Goal: Task Accomplishment & Management: Manage account settings

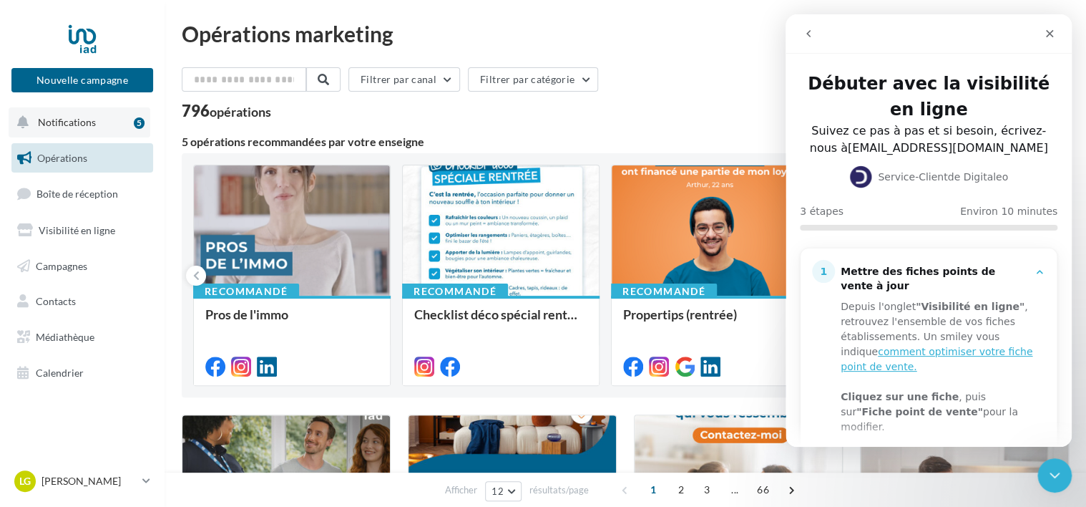
click at [98, 129] on button "Notifications 5" at bounding box center [80, 122] width 142 height 30
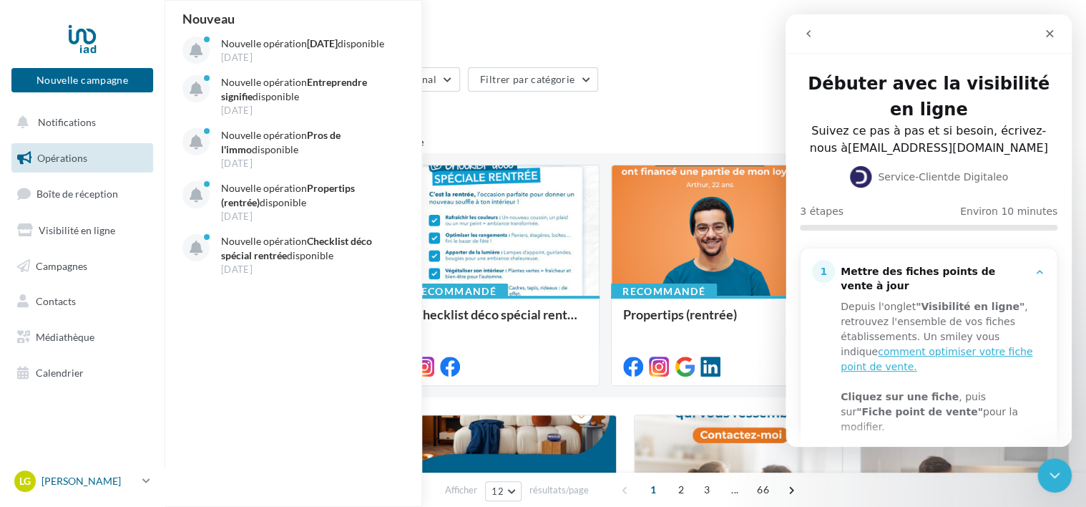
click at [87, 487] on p "[PERSON_NAME]" at bounding box center [88, 481] width 95 height 14
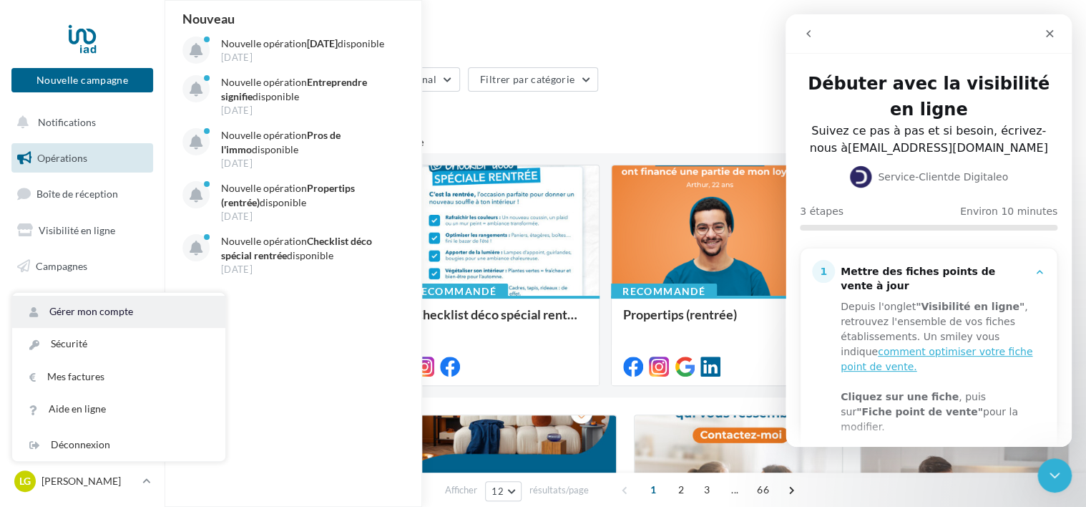
click at [109, 313] on link "Gérer mon compte" at bounding box center [118, 311] width 213 height 32
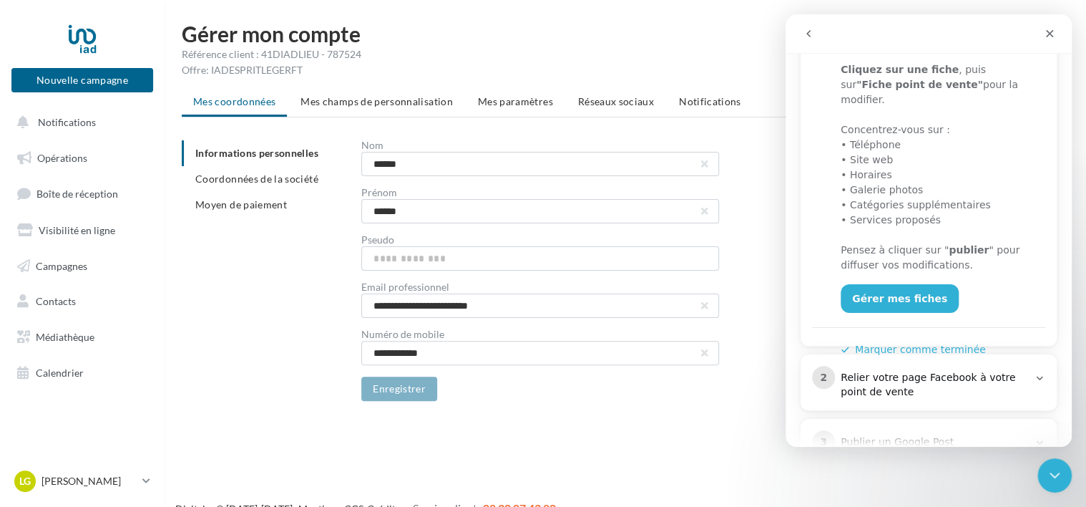
scroll to position [366, 0]
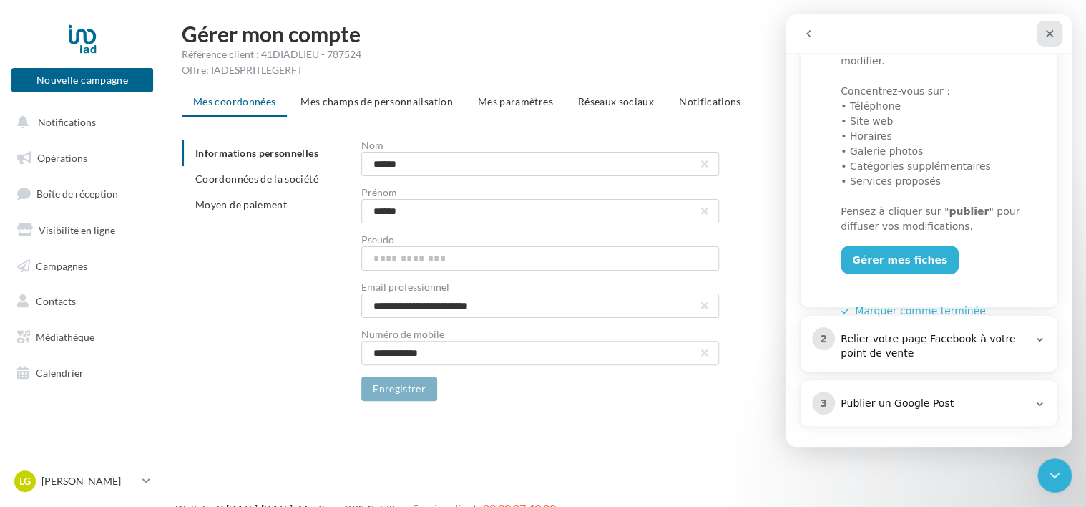
click at [1044, 36] on icon "Fermer" at bounding box center [1049, 33] width 11 height 11
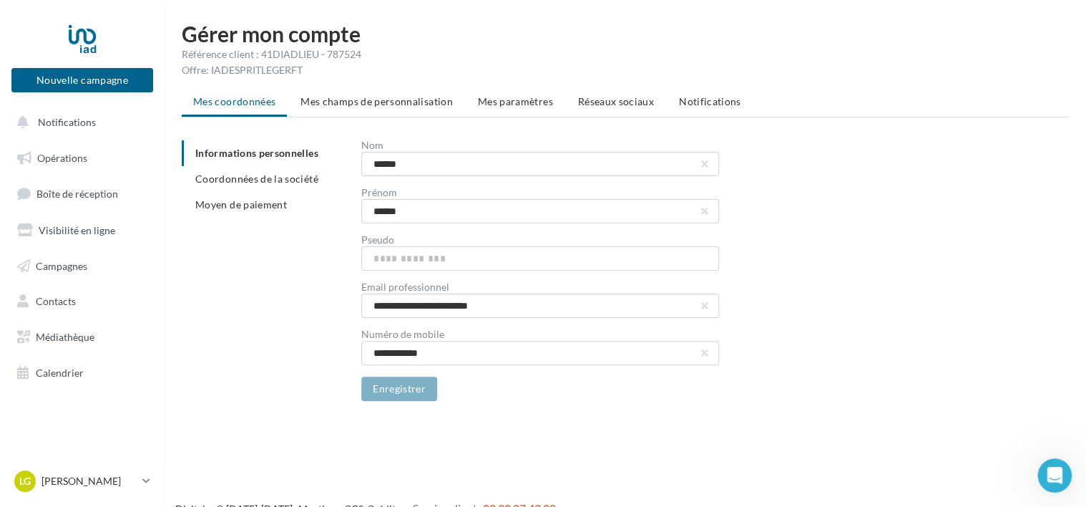
scroll to position [0, 0]
click at [609, 102] on span "Réseaux sociaux" at bounding box center [616, 101] width 76 height 12
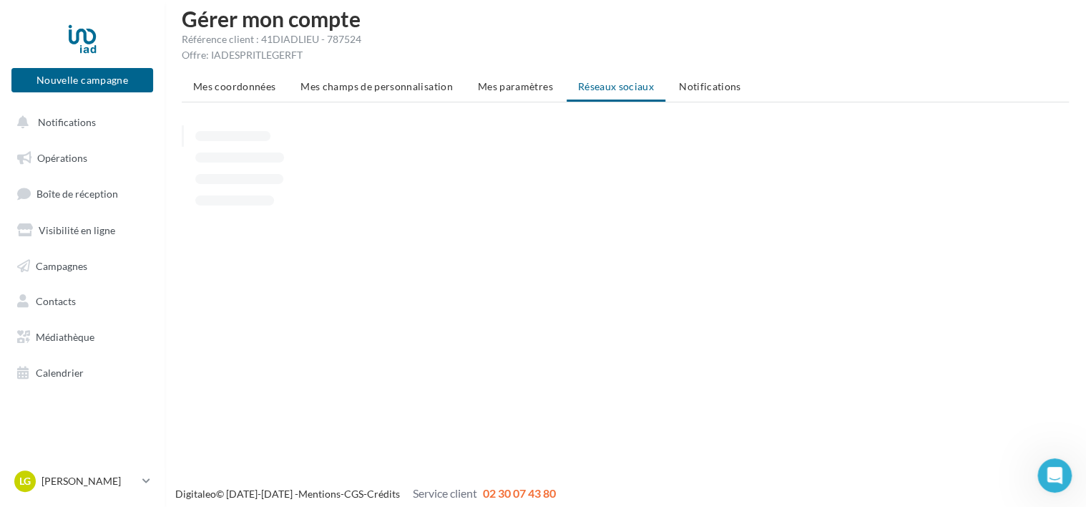
scroll to position [23, 0]
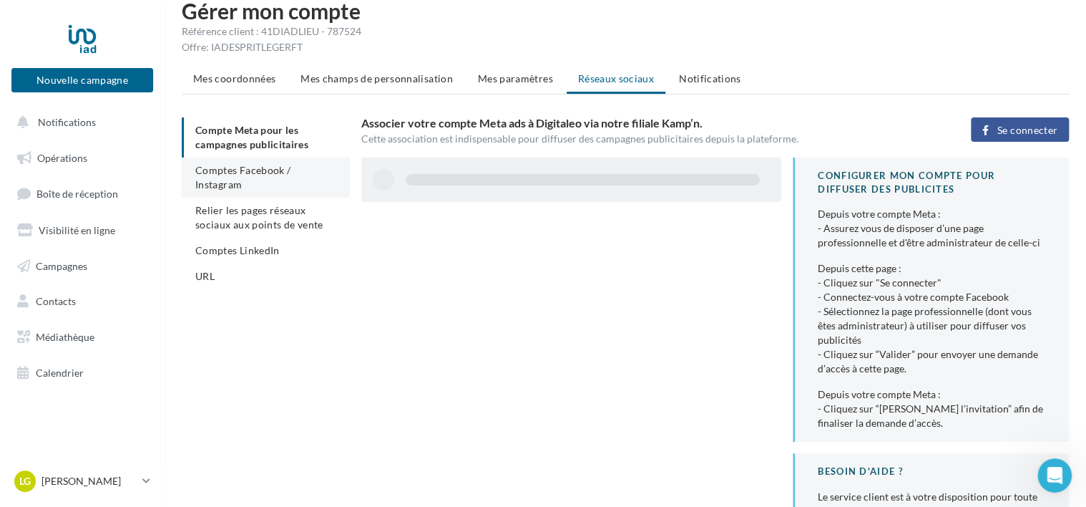
click at [266, 177] on li "Comptes Facebook / Instagram" at bounding box center [266, 177] width 168 height 40
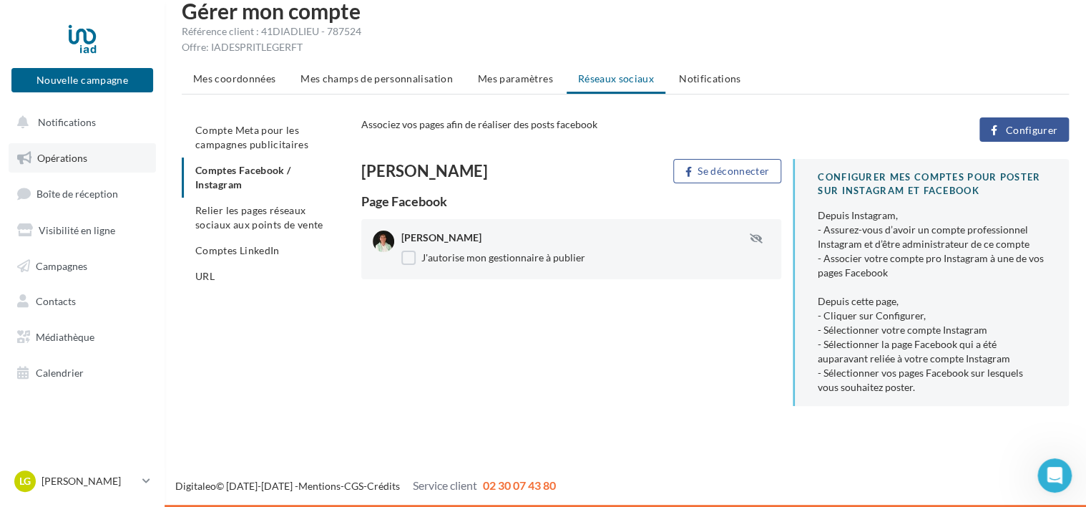
click at [52, 153] on span "Opérations" at bounding box center [62, 158] width 50 height 12
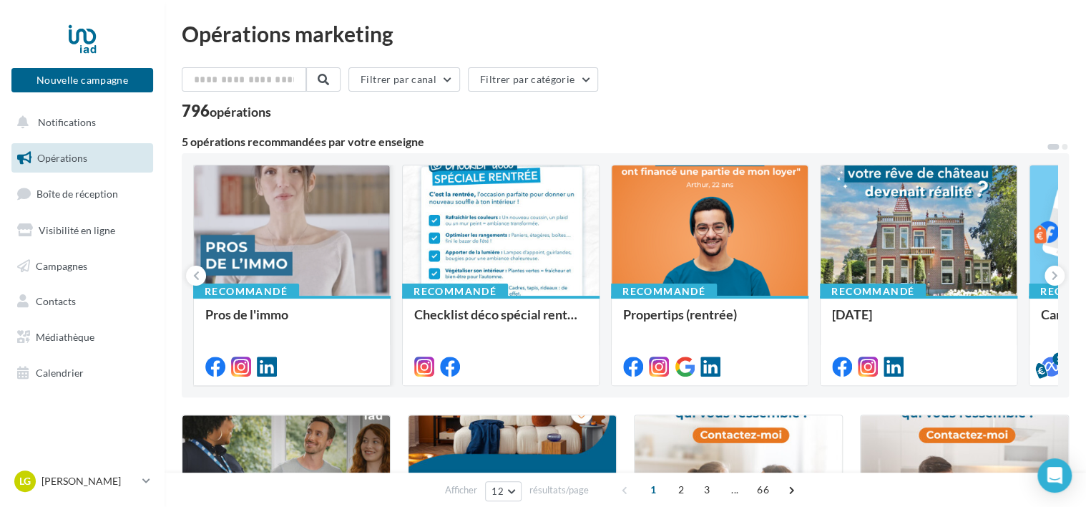
click at [347, 260] on div at bounding box center [292, 231] width 196 height 132
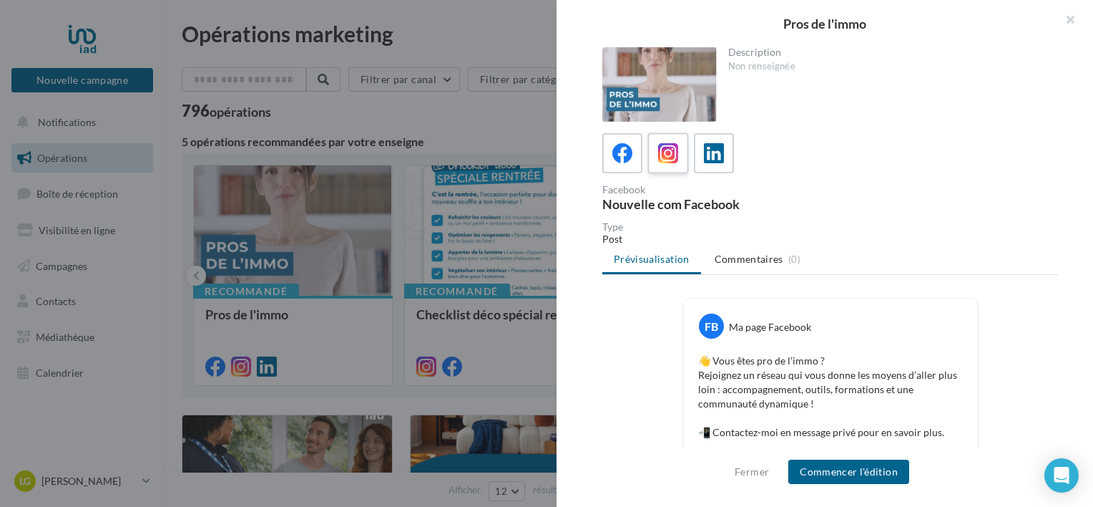
click at [678, 165] on div at bounding box center [668, 153] width 26 height 26
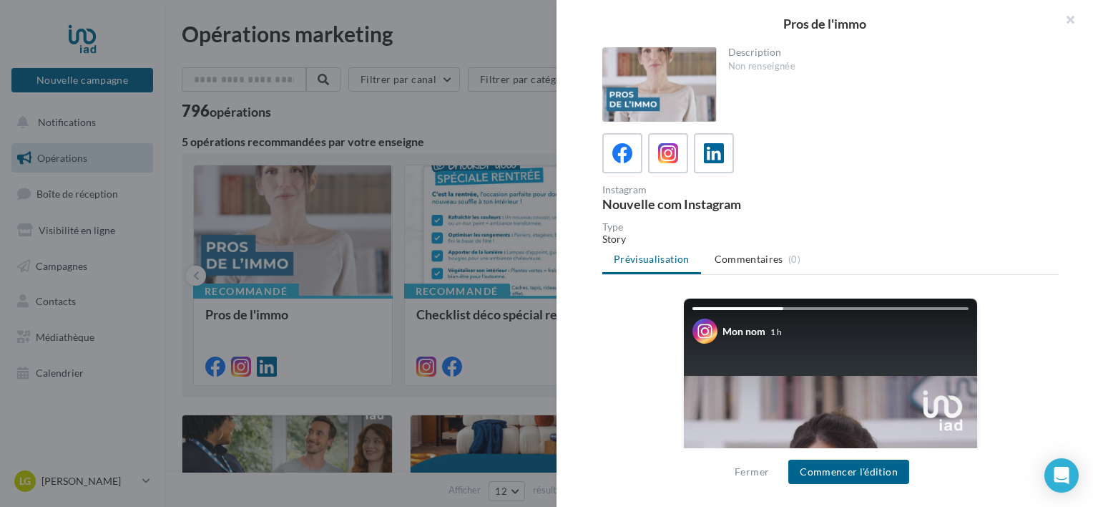
scroll to position [72, 0]
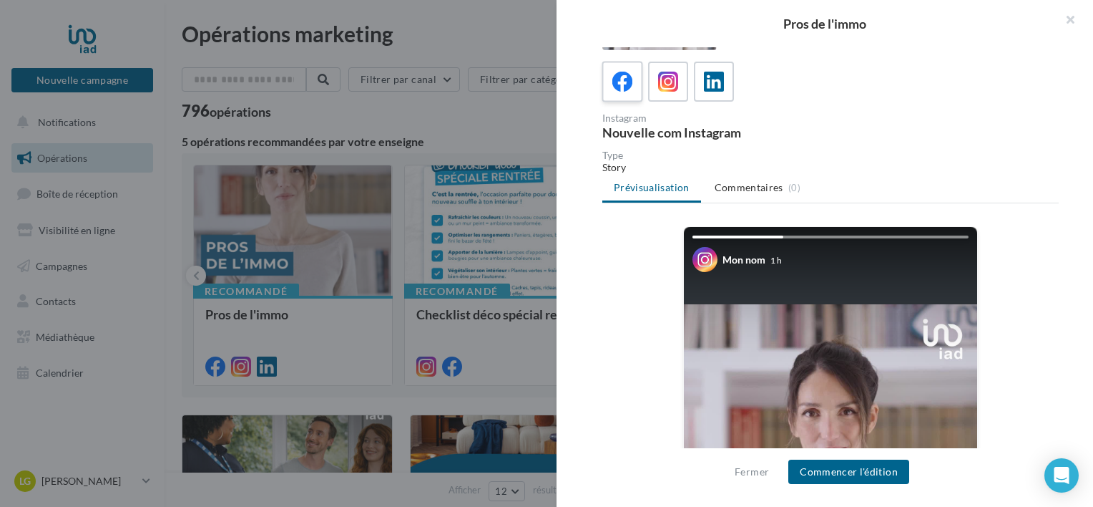
click at [614, 89] on icon at bounding box center [622, 82] width 21 height 21
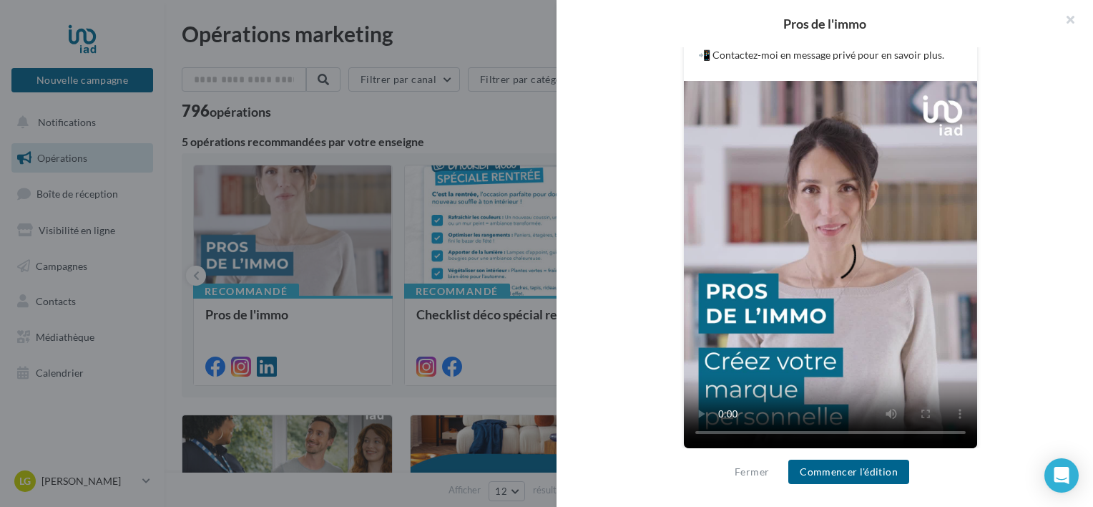
scroll to position [381, 0]
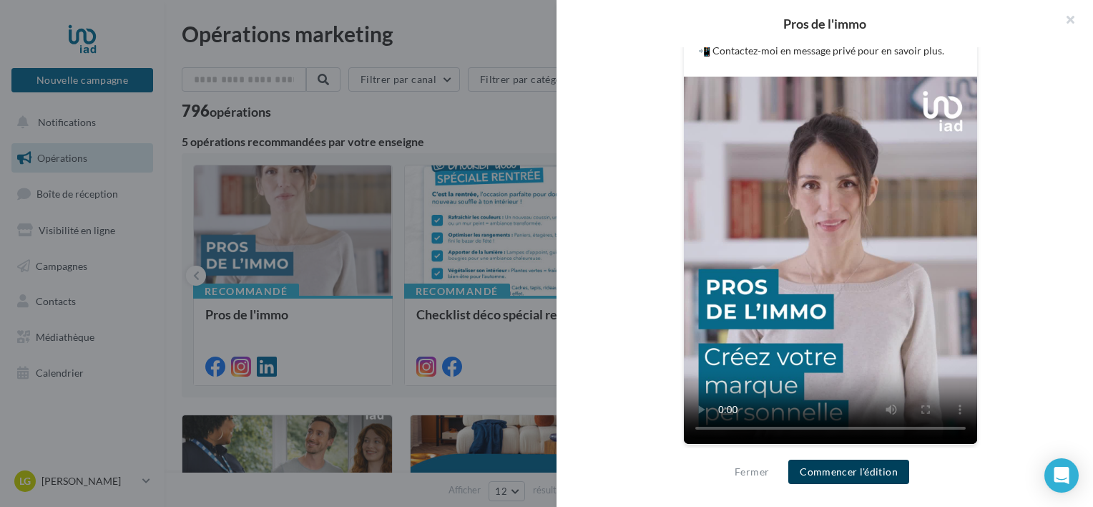
click at [825, 478] on button "Commencer l'édition" at bounding box center [848, 471] width 121 height 24
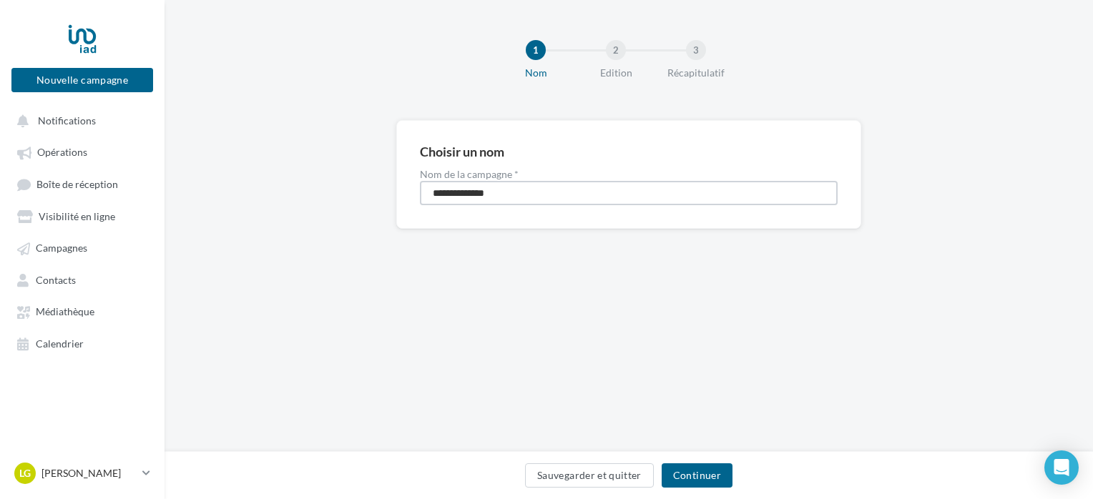
click at [519, 200] on input "**********" at bounding box center [629, 193] width 418 height 24
type input "**********"
click at [683, 471] on button "Continuer" at bounding box center [697, 476] width 71 height 24
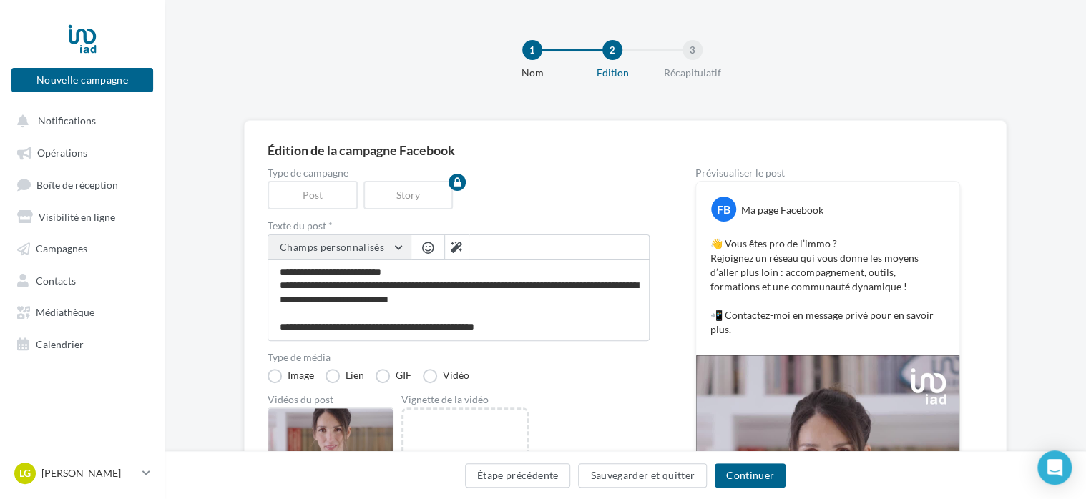
click at [395, 253] on button "Champs personnalisés" at bounding box center [339, 247] width 142 height 24
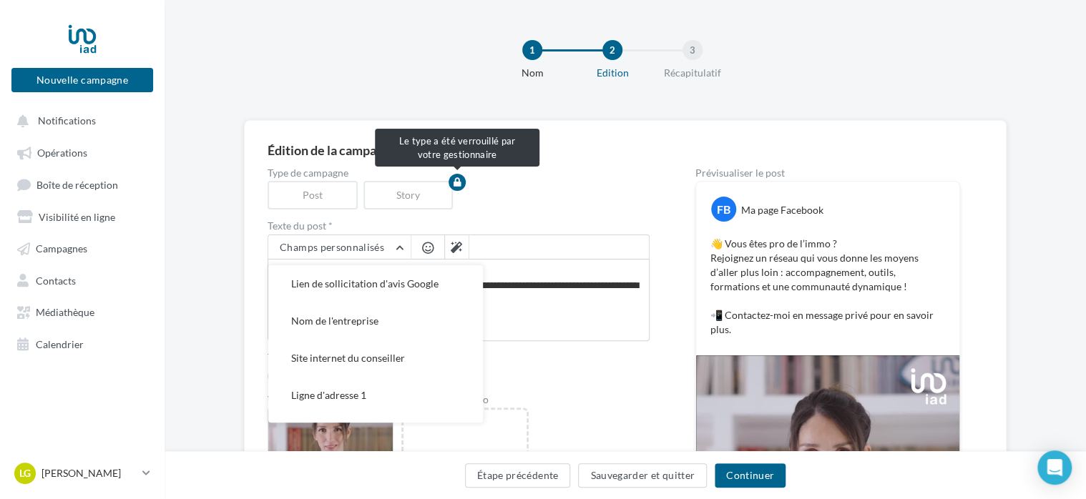
click at [348, 201] on div "Post" at bounding box center [316, 195] width 96 height 29
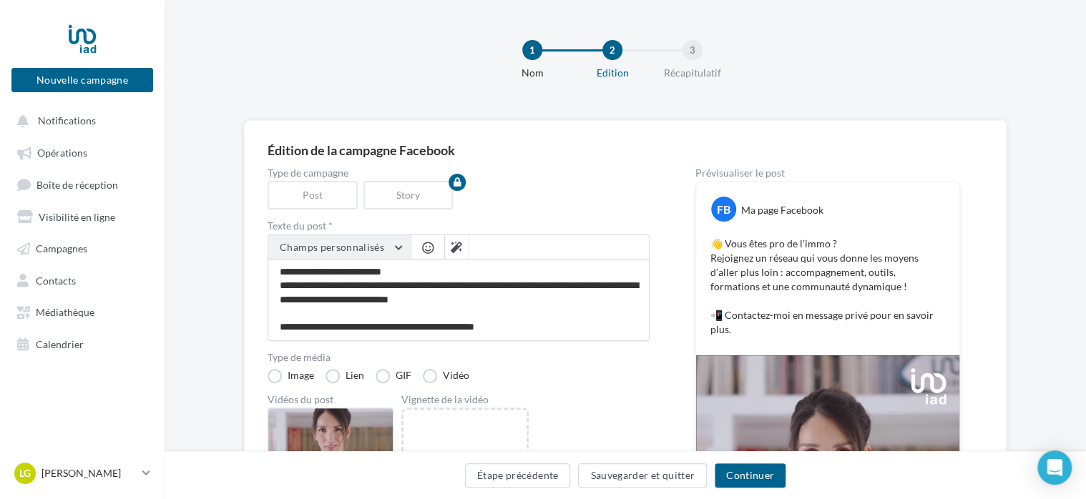
click at [381, 258] on button "Champs personnalisés" at bounding box center [339, 247] width 142 height 24
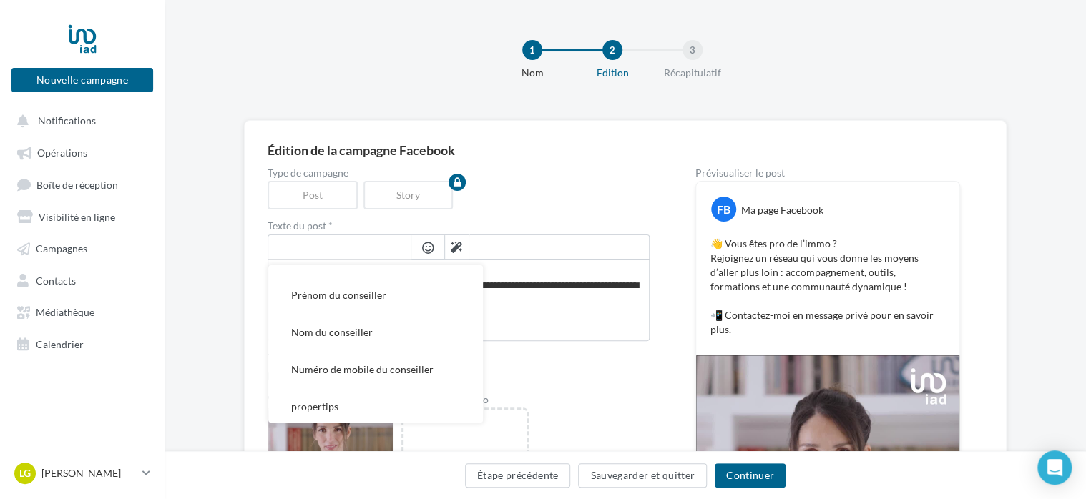
scroll to position [429, 0]
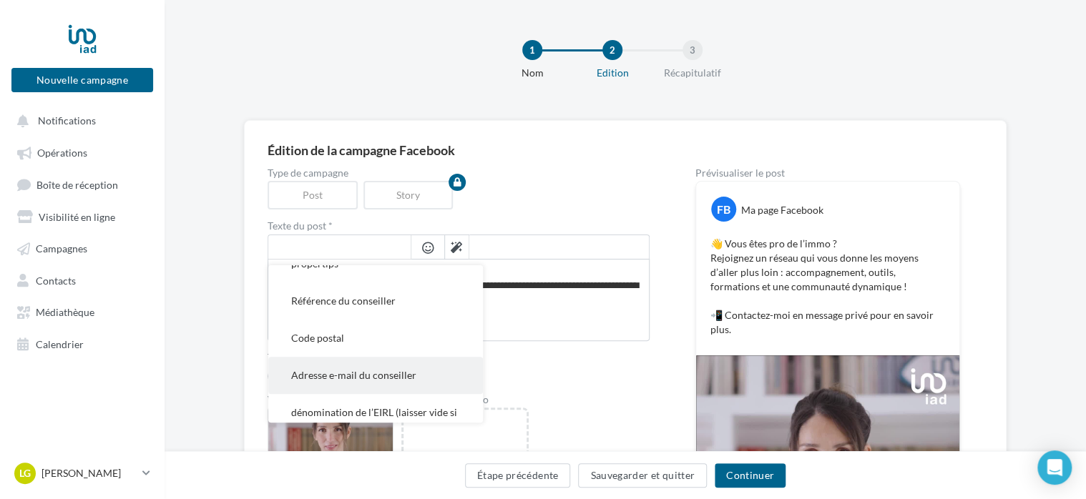
click at [405, 369] on span "Adresse e-mail du conseiller" at bounding box center [353, 375] width 125 height 12
type textarea "**********"
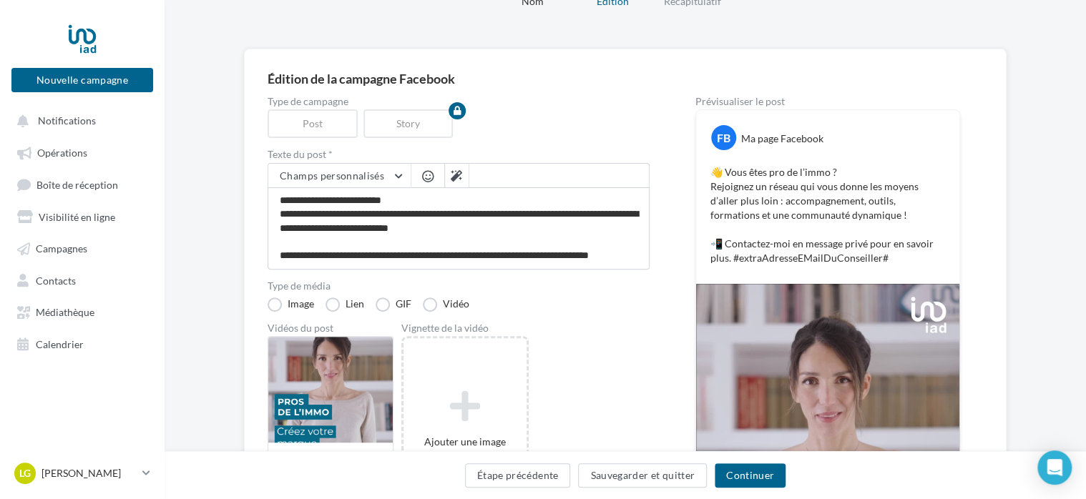
scroll to position [12, 0]
click at [507, 172] on span at bounding box center [559, 175] width 180 height 24
click at [464, 177] on button at bounding box center [456, 176] width 24 height 24
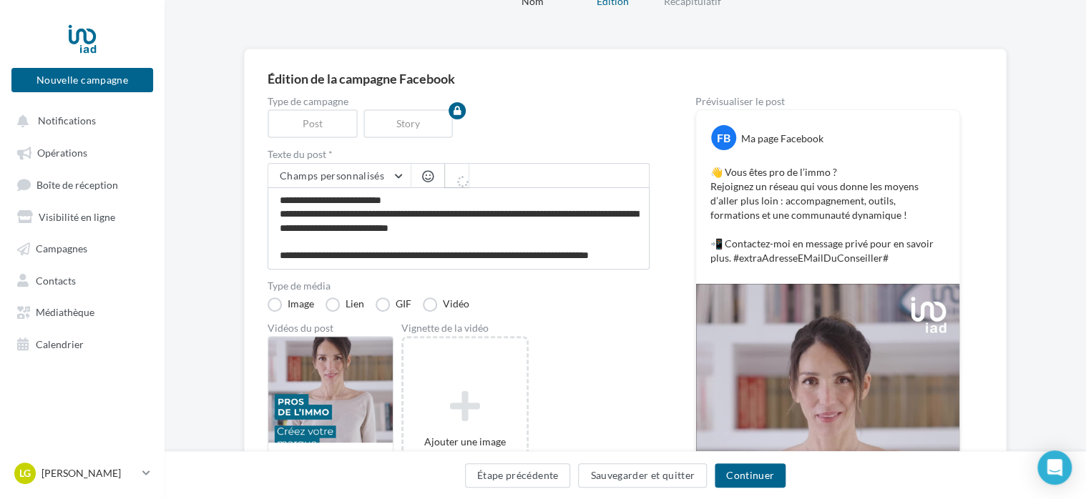
type textarea "**********"
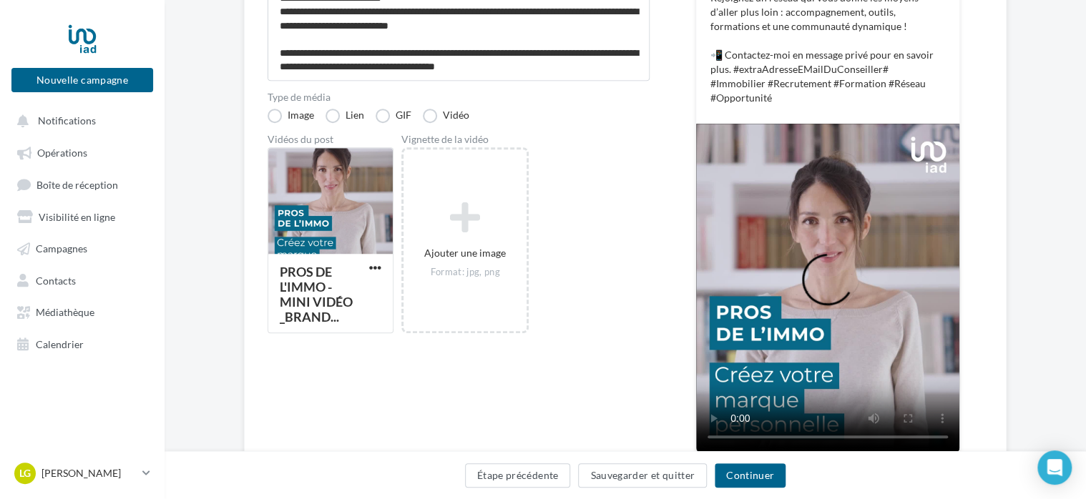
scroll to position [286, 0]
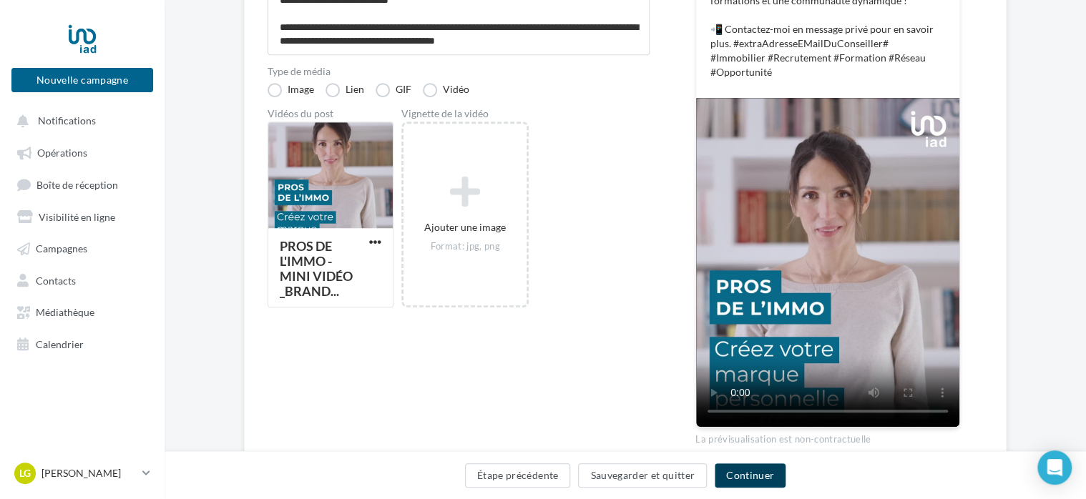
click at [753, 474] on button "Continuer" at bounding box center [750, 476] width 71 height 24
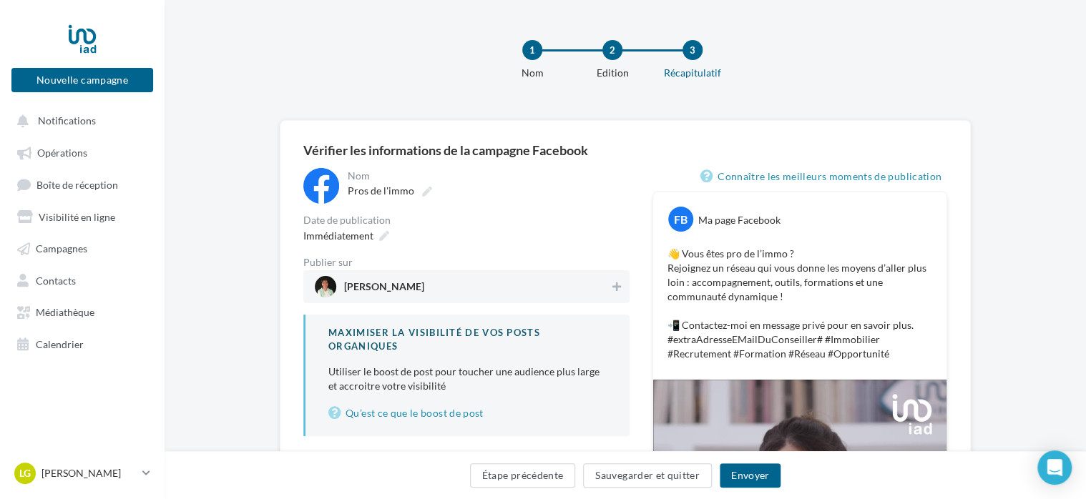
click at [357, 175] on div "Nom" at bounding box center [487, 176] width 279 height 10
click at [96, 474] on p "[PERSON_NAME]" at bounding box center [88, 473] width 95 height 14
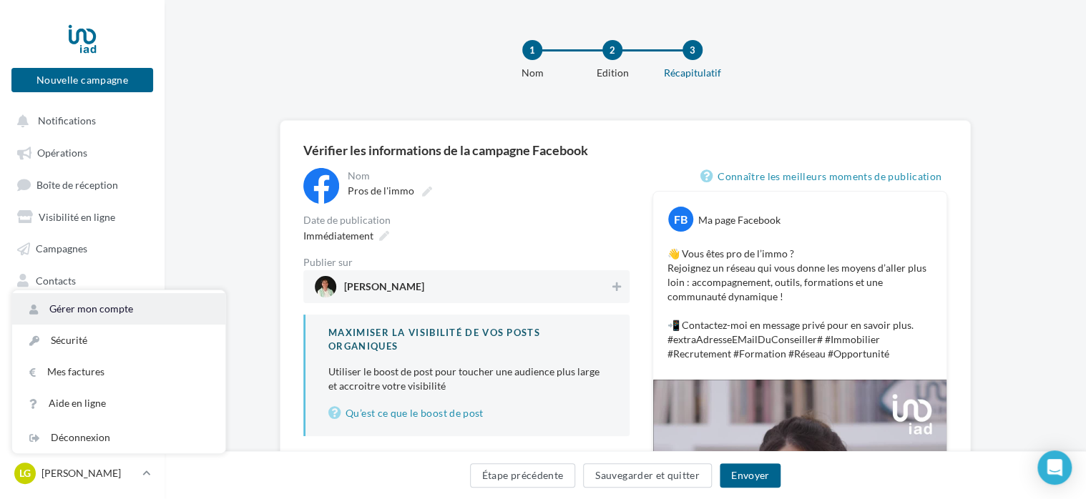
click at [102, 318] on link "Gérer mon compte" at bounding box center [118, 308] width 213 height 31
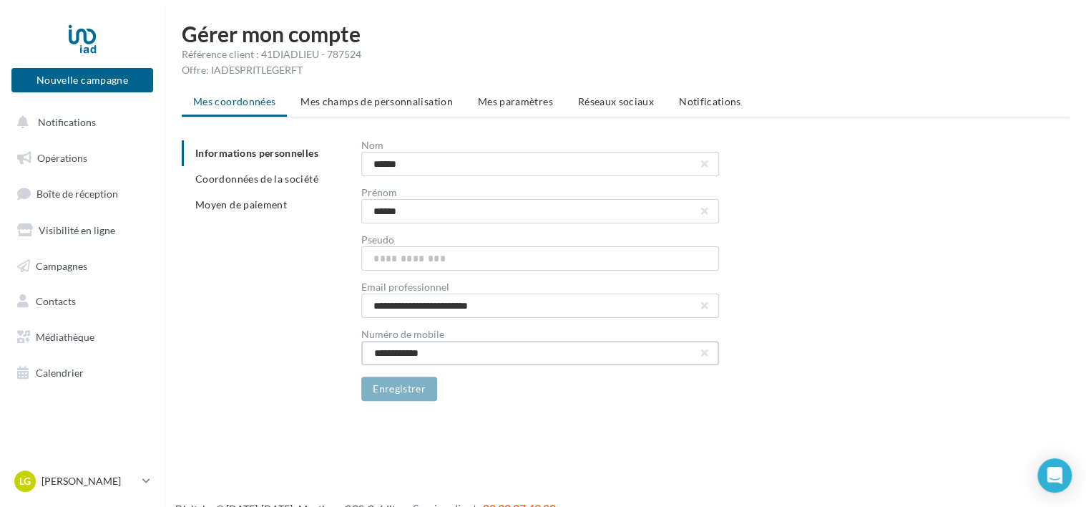
drag, startPoint x: 454, startPoint y: 353, endPoint x: 357, endPoint y: 354, distance: 96.6
click at [357, 354] on div "**********" at bounding box center [631, 270] width 899 height 260
type input "**********"
click at [515, 311] on input "**********" at bounding box center [540, 305] width 358 height 24
click at [517, 268] on input "text" at bounding box center [540, 258] width 358 height 24
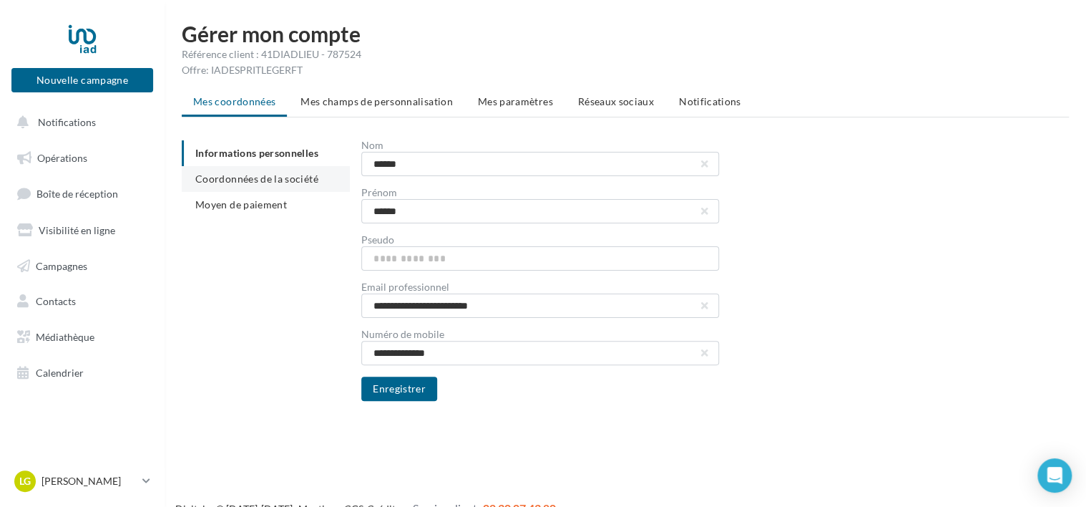
click at [275, 182] on span "Coordonnées de la société" at bounding box center [256, 178] width 123 height 12
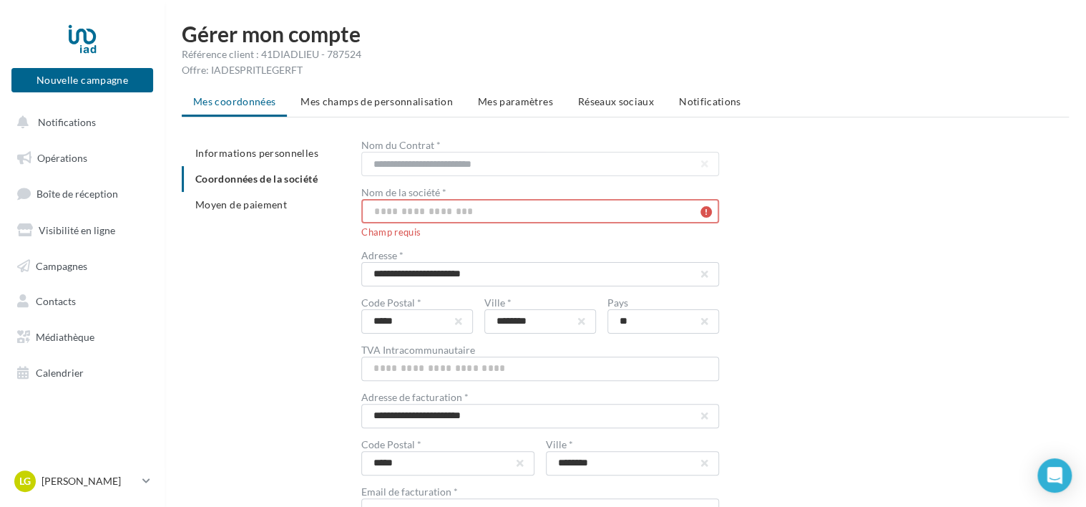
click at [496, 210] on input "text" at bounding box center [540, 211] width 358 height 24
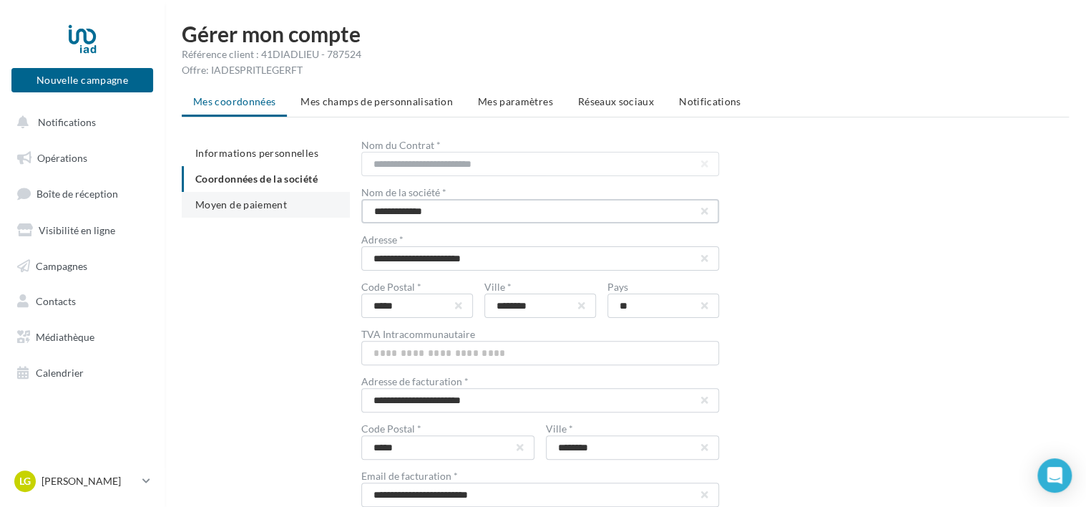
type input "**********"
click at [258, 208] on span "Moyen de paiement" at bounding box center [241, 204] width 92 height 12
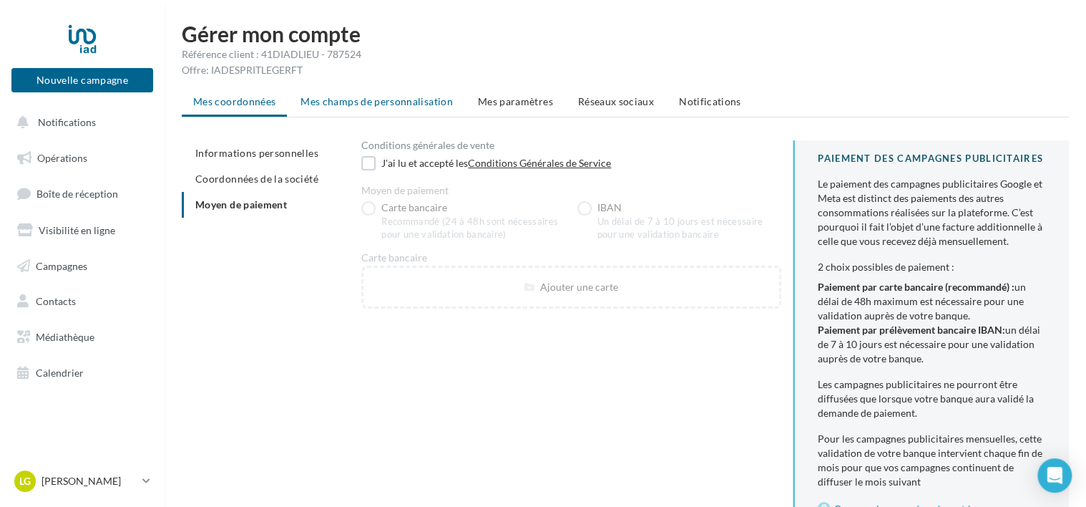
click at [392, 102] on span "Mes champs de personnalisation" at bounding box center [376, 101] width 152 height 12
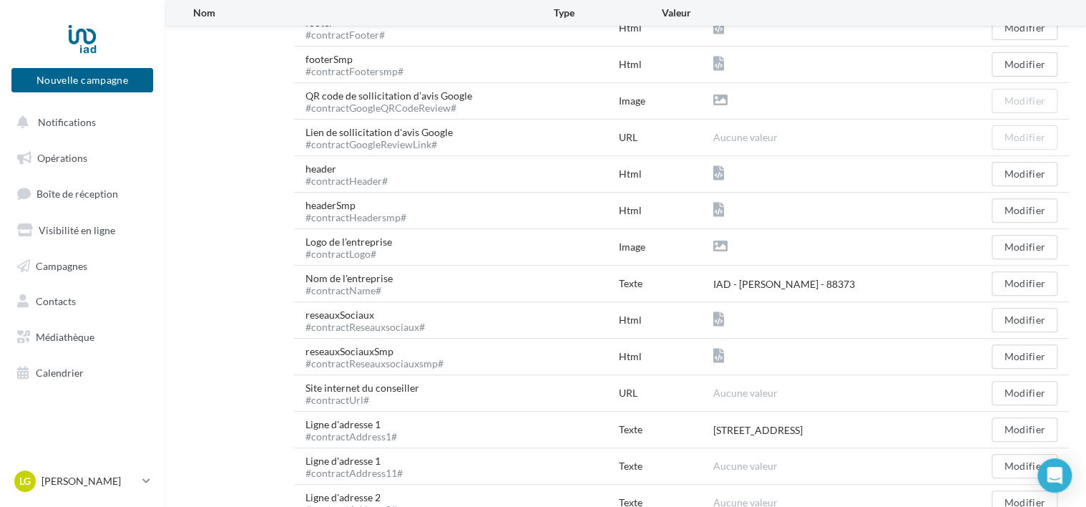
scroll to position [286, 0]
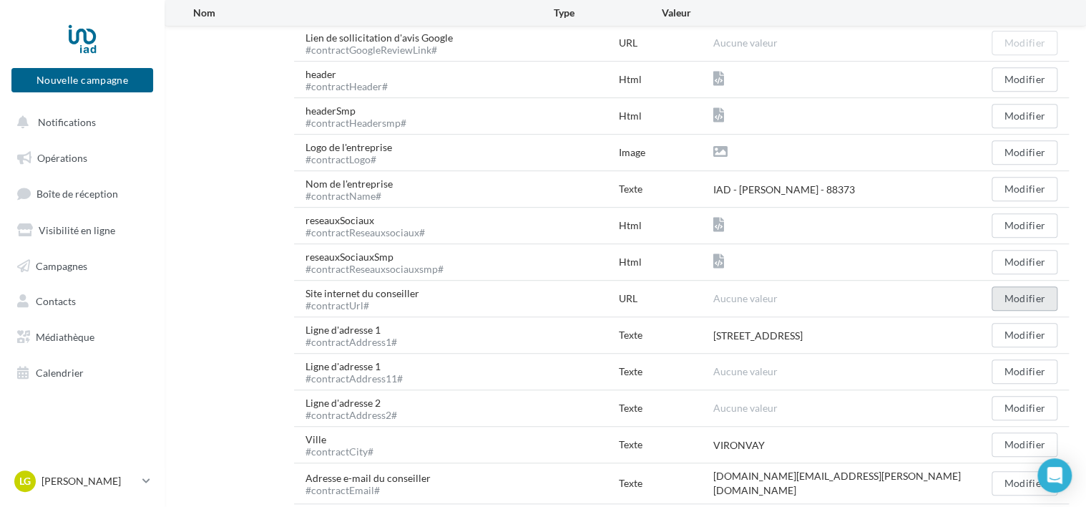
click at [1024, 303] on button "Modifier" at bounding box center [1025, 298] width 66 height 24
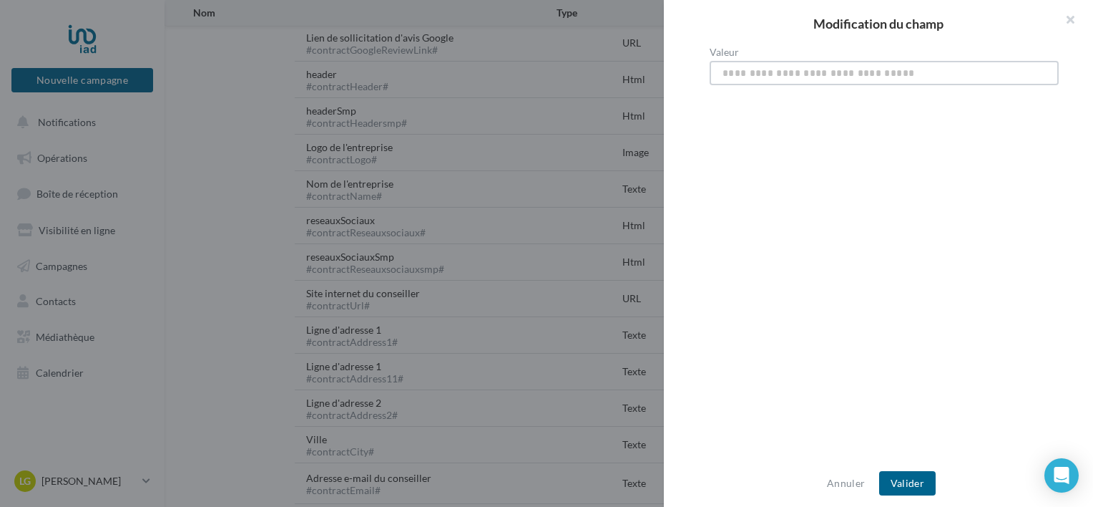
paste input "**********"
type input "**********"
click at [910, 487] on button "Valider" at bounding box center [907, 483] width 57 height 24
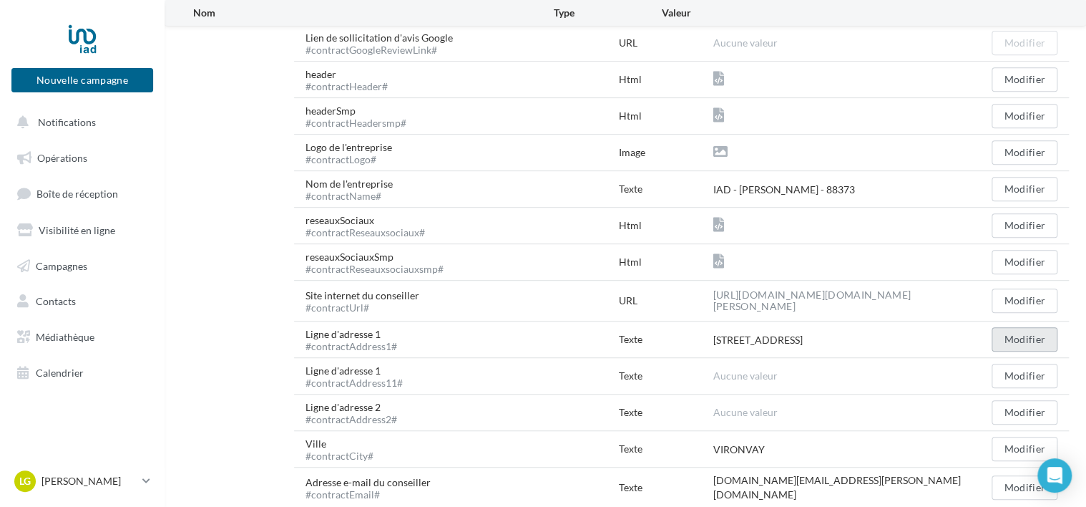
click at [1025, 341] on button "Modifier" at bounding box center [1025, 339] width 66 height 24
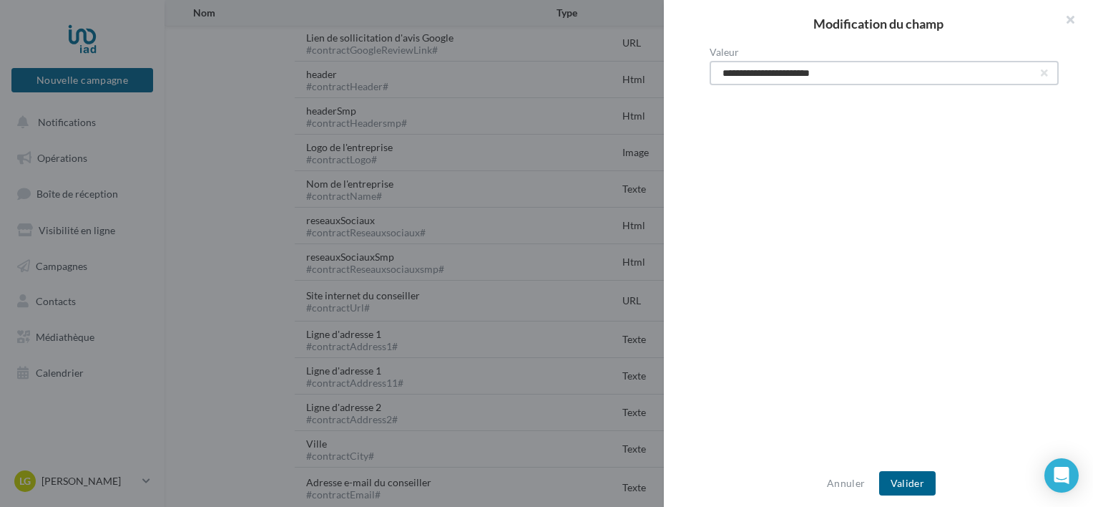
click at [1042, 74] on input "**********" at bounding box center [884, 73] width 349 height 24
click at [1042, 73] on button "button" at bounding box center [1045, 73] width 6 height 6
click at [907, 484] on button "Valider" at bounding box center [907, 483] width 57 height 24
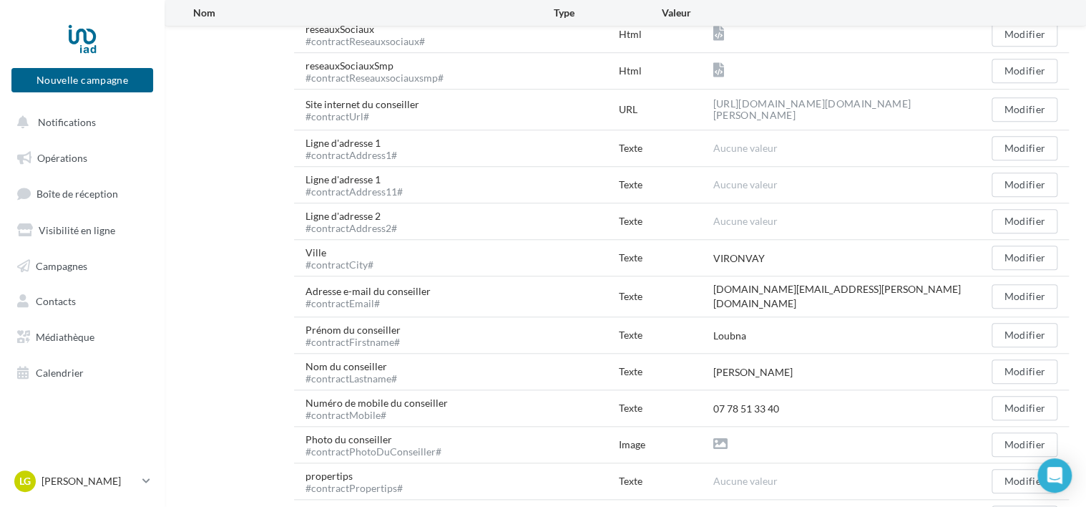
scroll to position [501, 0]
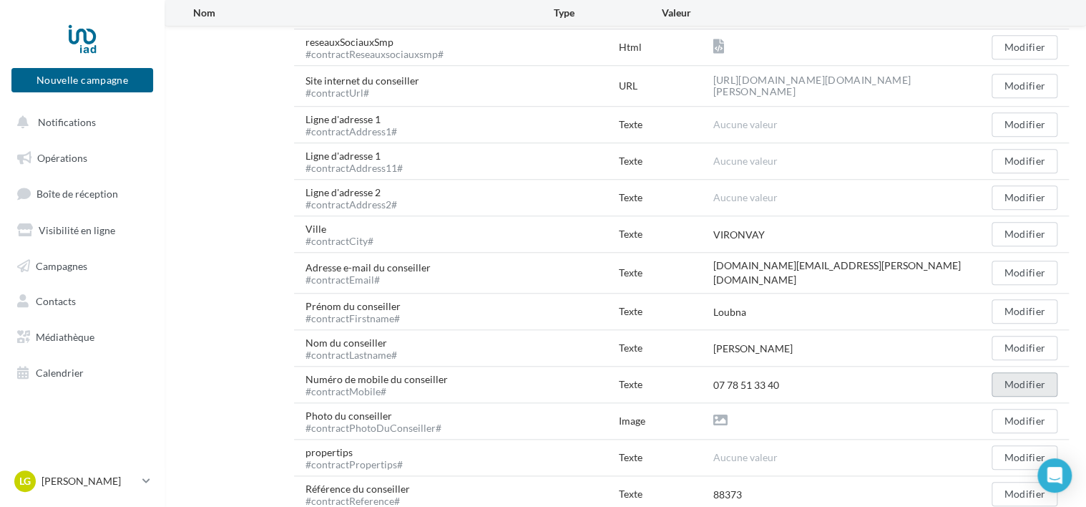
click at [1007, 378] on button "Modifier" at bounding box center [1025, 384] width 66 height 24
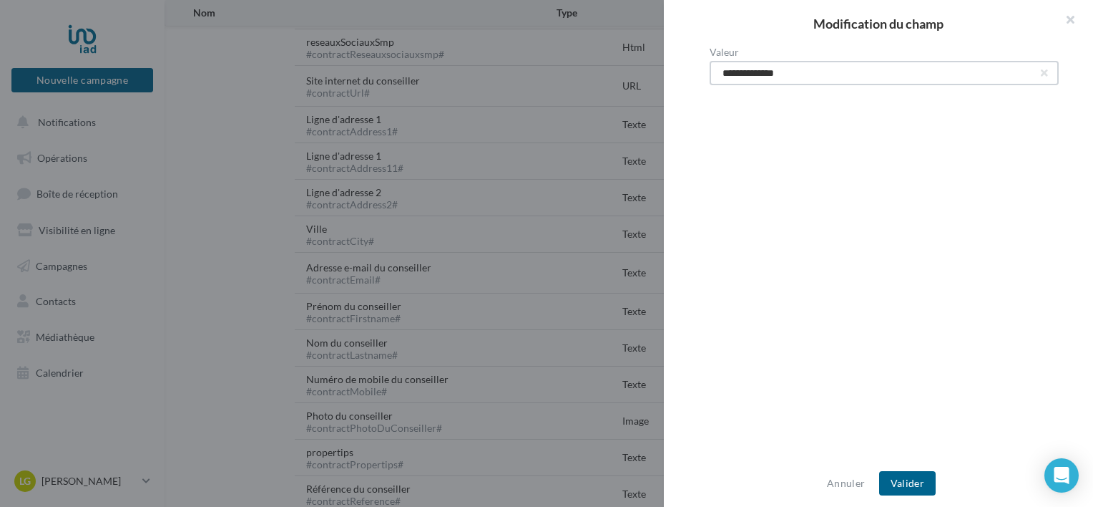
drag, startPoint x: 816, startPoint y: 77, endPoint x: 704, endPoint y: 77, distance: 112.3
click at [704, 77] on div "**********" at bounding box center [884, 254] width 441 height 414
type input "**********"
click at [898, 480] on button "Valider" at bounding box center [907, 483] width 57 height 24
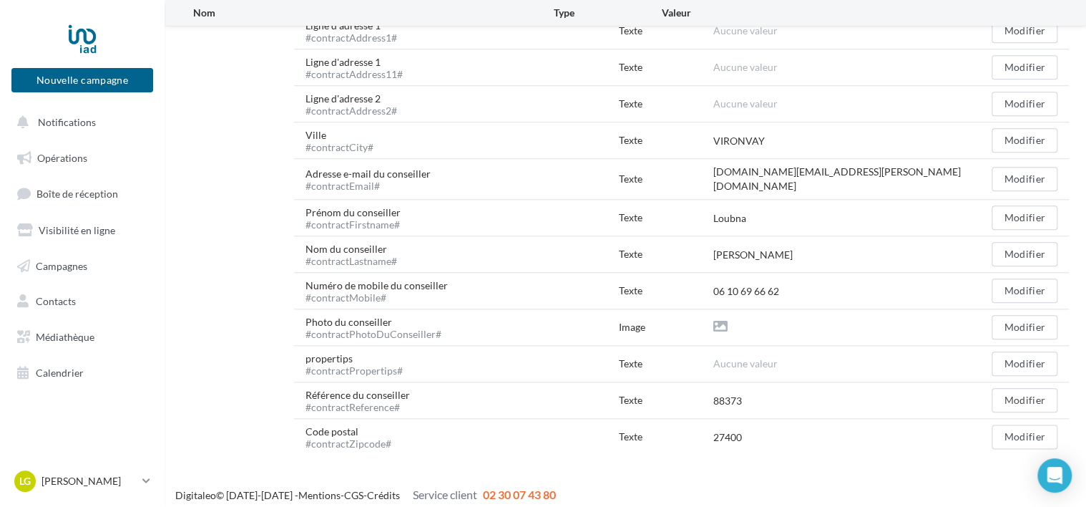
scroll to position [595, 0]
click at [1010, 354] on button "Modifier" at bounding box center [1025, 363] width 66 height 24
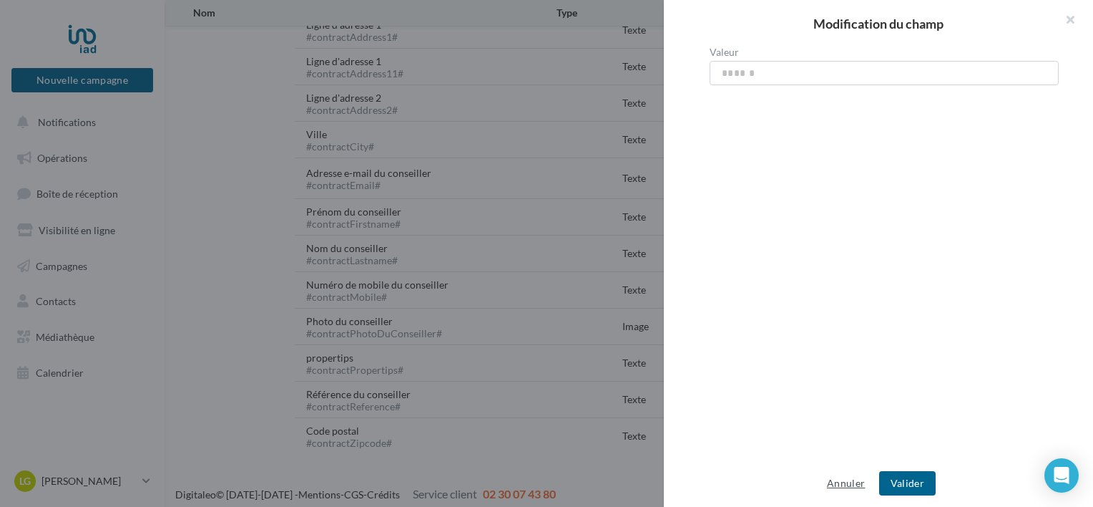
click at [856, 483] on button "Annuler" at bounding box center [845, 482] width 49 height 17
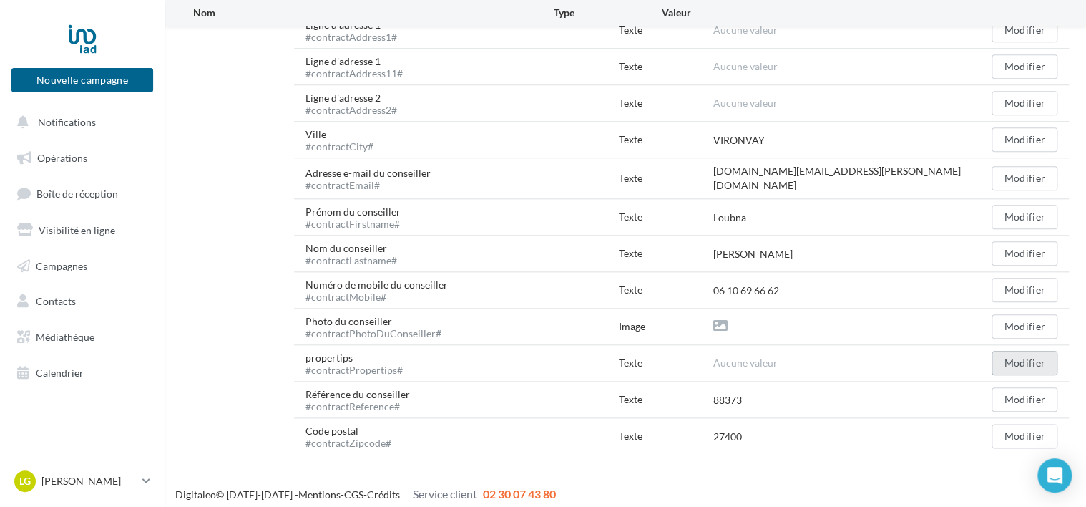
click at [1005, 355] on button "Modifier" at bounding box center [1025, 363] width 66 height 24
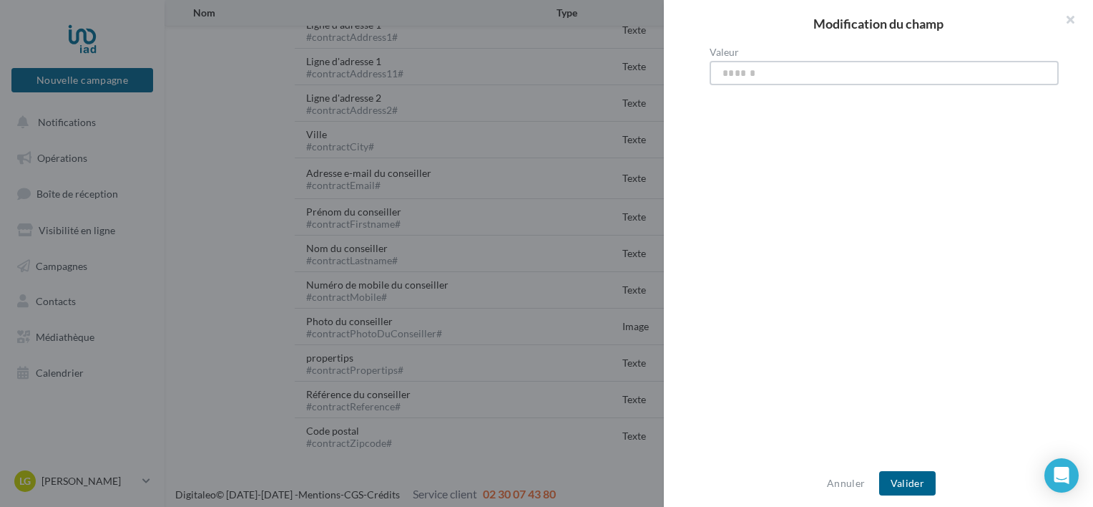
click at [901, 74] on input "Valeur" at bounding box center [884, 73] width 349 height 24
type input "*******"
click at [924, 480] on button "Valider" at bounding box center [907, 483] width 57 height 24
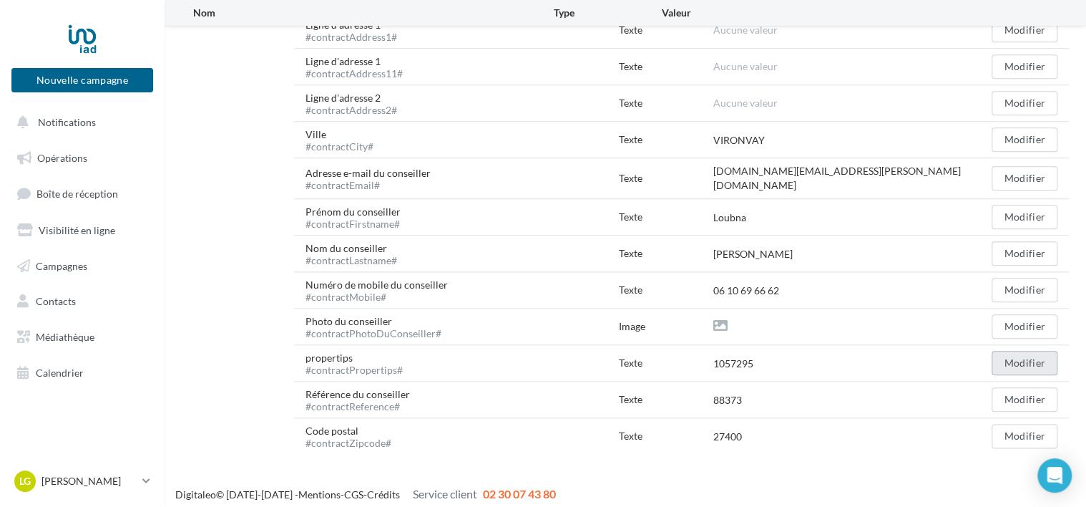
click at [1013, 356] on button "Modifier" at bounding box center [1025, 363] width 66 height 24
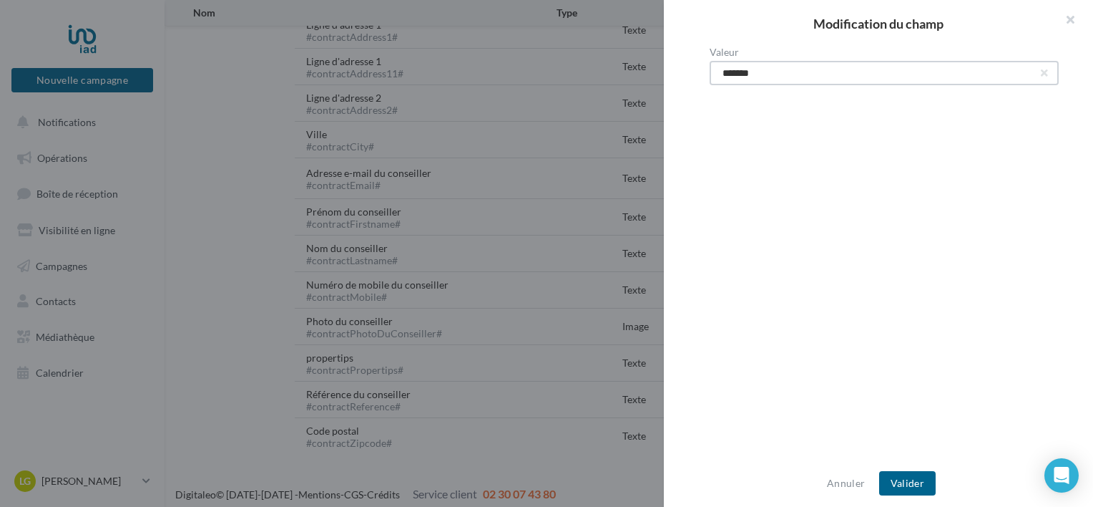
click at [719, 74] on input "*******" at bounding box center [884, 73] width 349 height 24
type input "**********"
click at [923, 484] on button "Valider" at bounding box center [907, 483] width 57 height 24
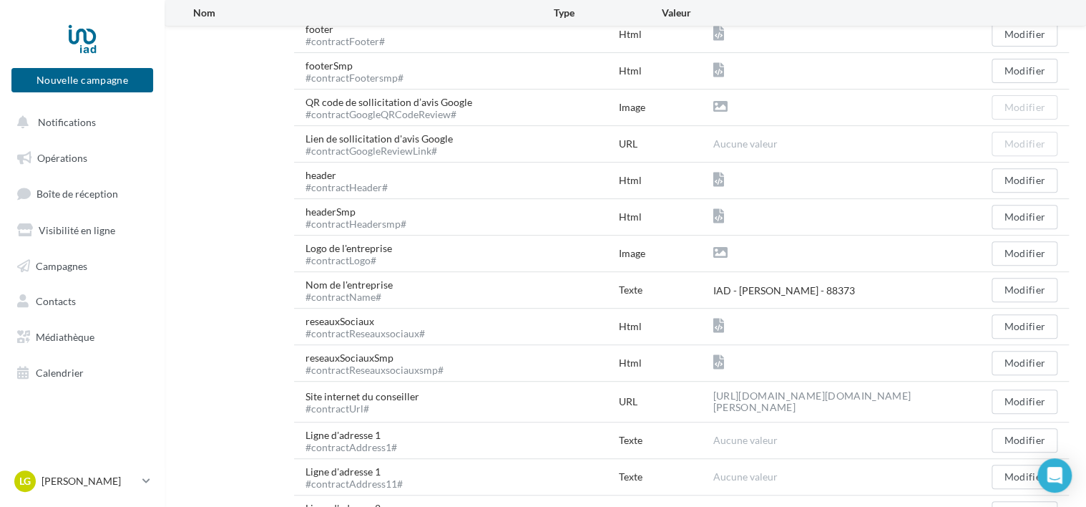
scroll to position [166, 0]
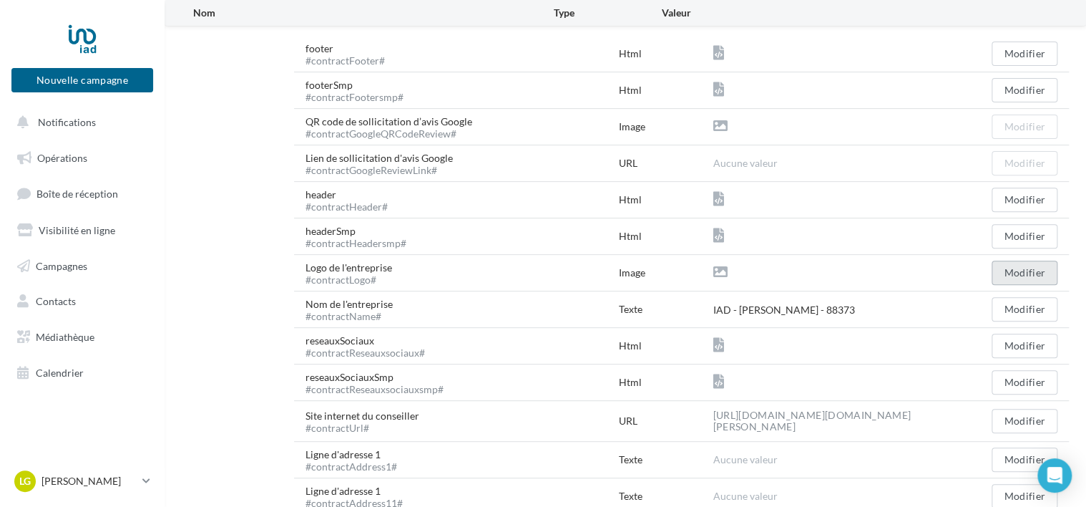
click at [1031, 275] on button "Modifier" at bounding box center [1025, 272] width 66 height 24
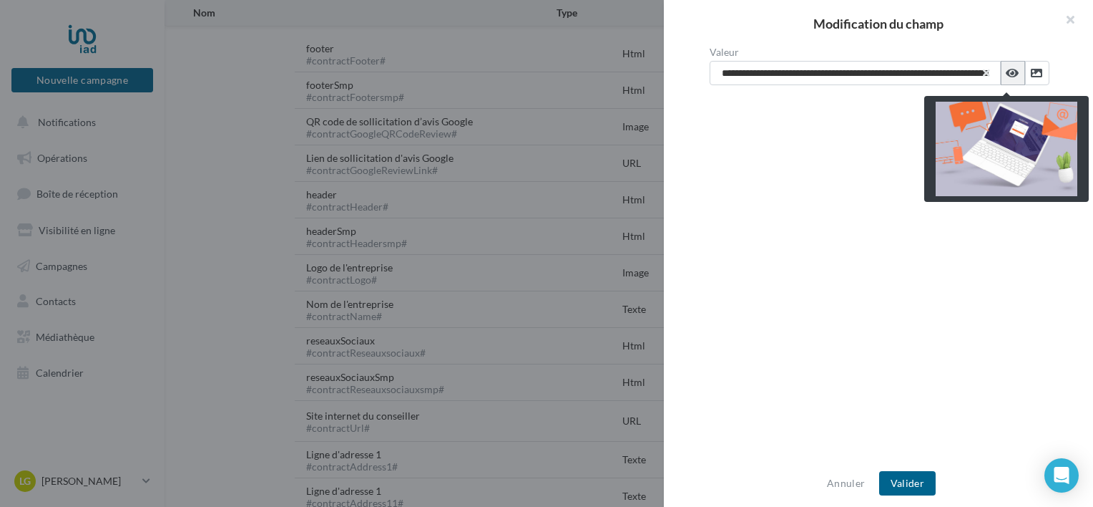
click at [1006, 71] on icon at bounding box center [1012, 72] width 13 height 11
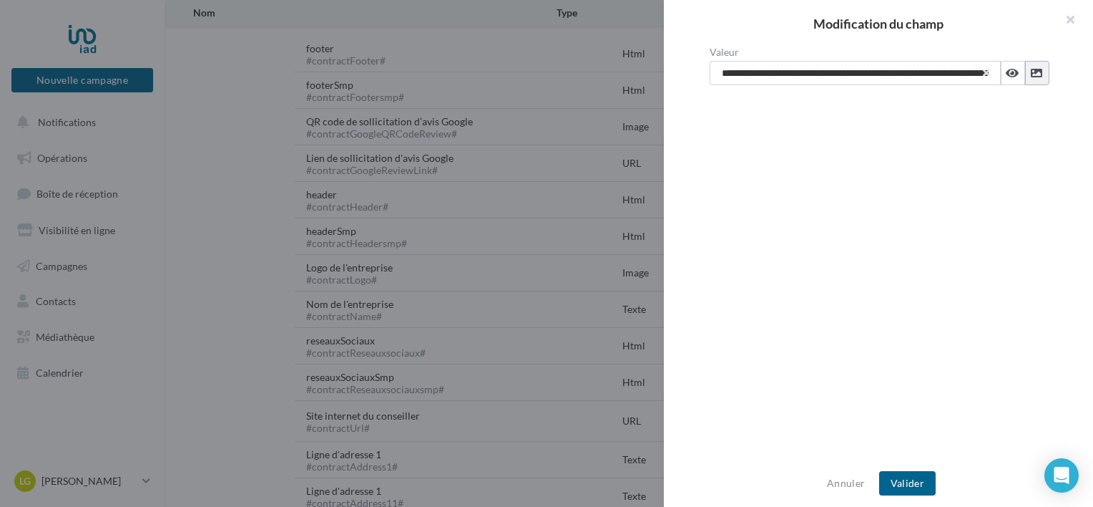
click at [1032, 79] on button at bounding box center [1037, 73] width 24 height 24
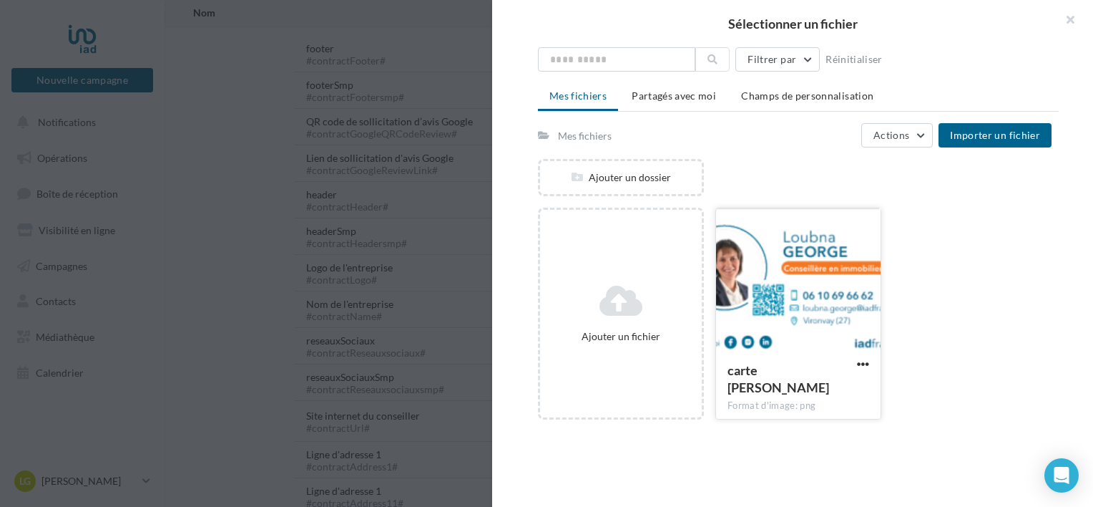
click at [827, 278] on div at bounding box center [798, 279] width 165 height 143
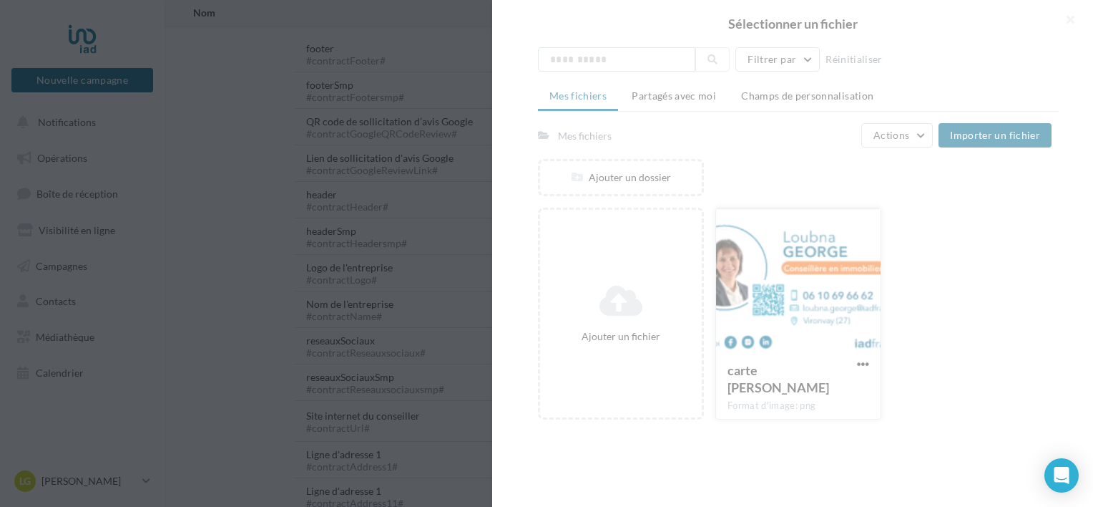
type input "**********"
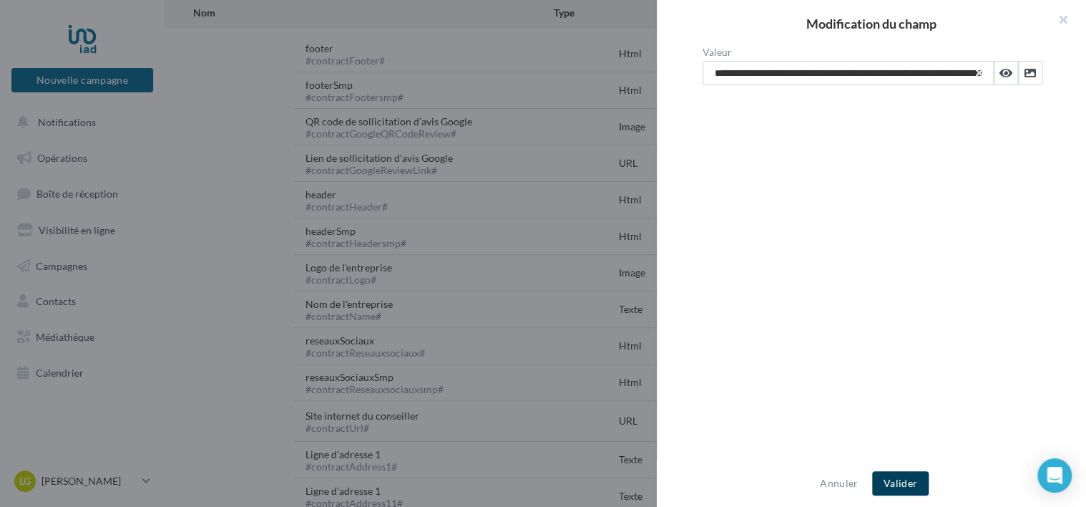
click at [890, 482] on button "Valider" at bounding box center [900, 483] width 57 height 24
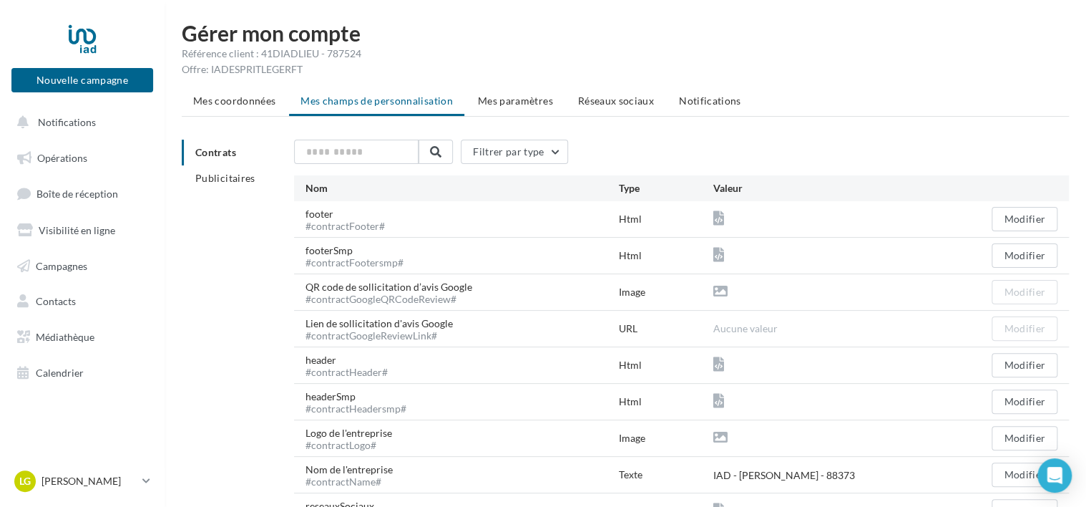
scroll to position [0, 0]
click at [495, 104] on span "Mes paramètres" at bounding box center [515, 101] width 75 height 12
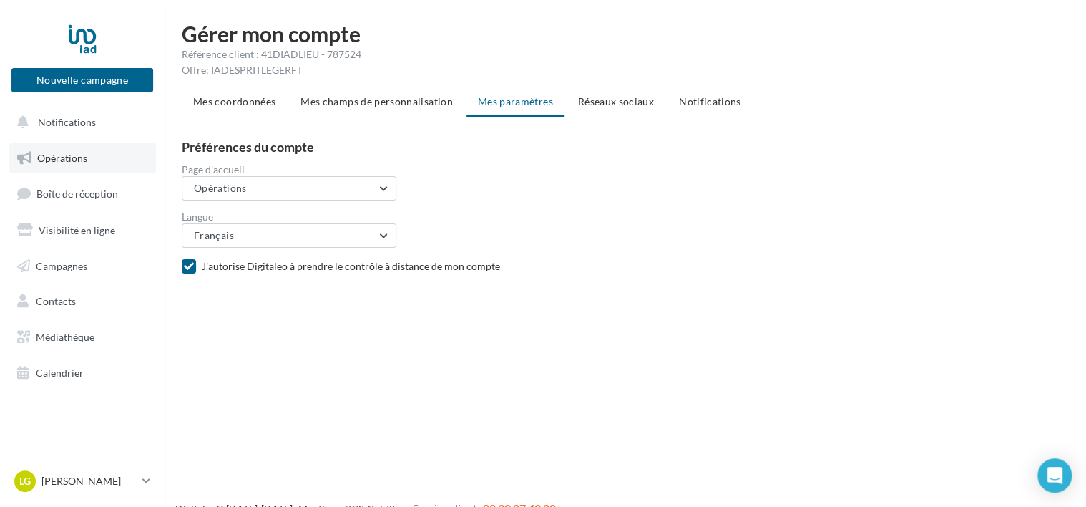
click at [63, 159] on span "Opérations" at bounding box center [62, 158] width 50 height 12
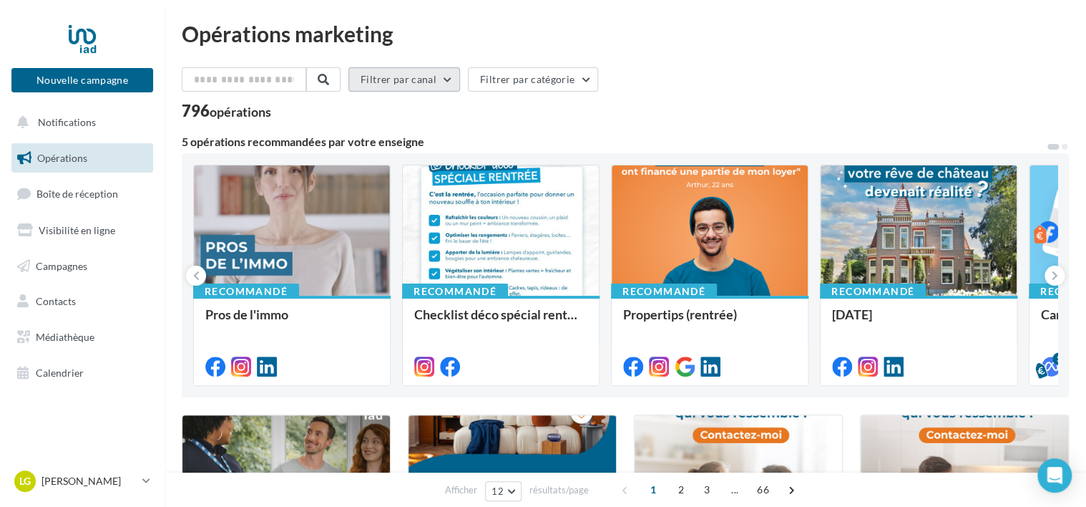
click at [429, 86] on button "Filtrer par canal" at bounding box center [404, 79] width 112 height 24
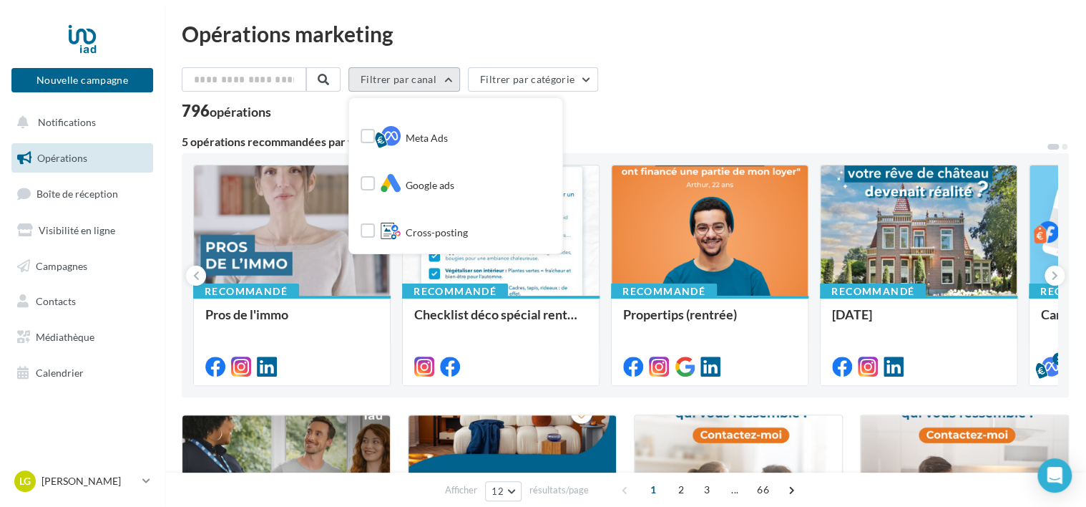
scroll to position [286, 0]
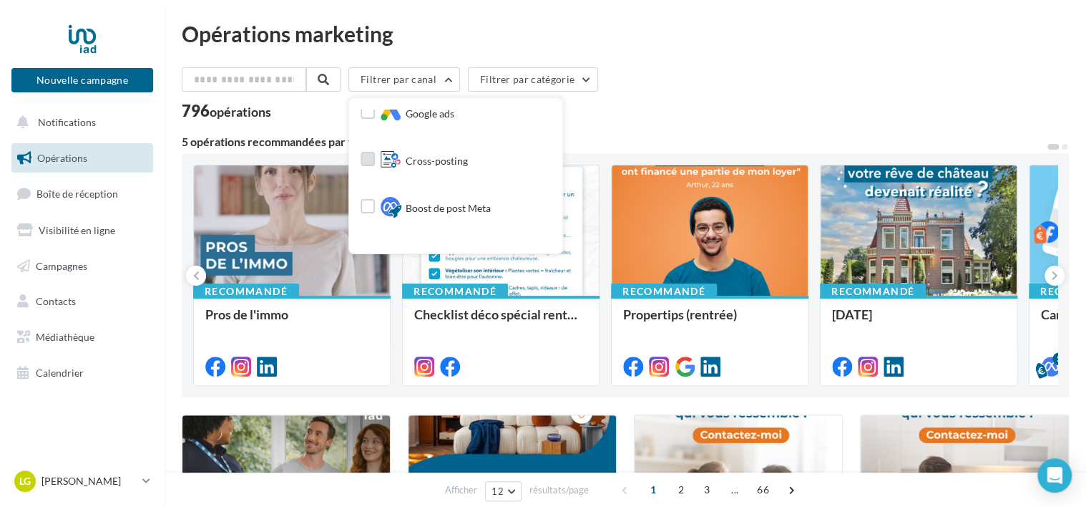
click at [375, 157] on label at bounding box center [368, 159] width 14 height 14
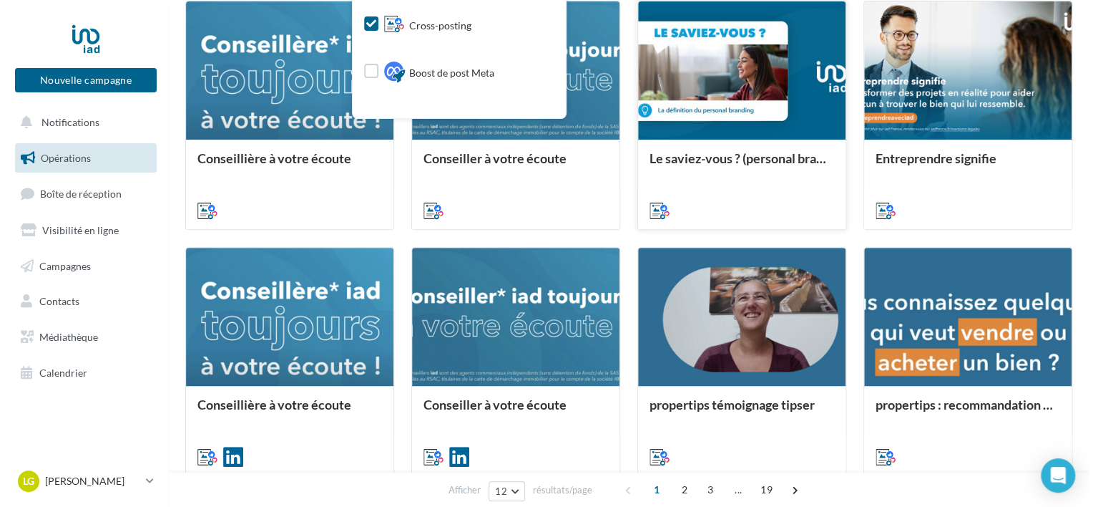
scroll to position [215, 0]
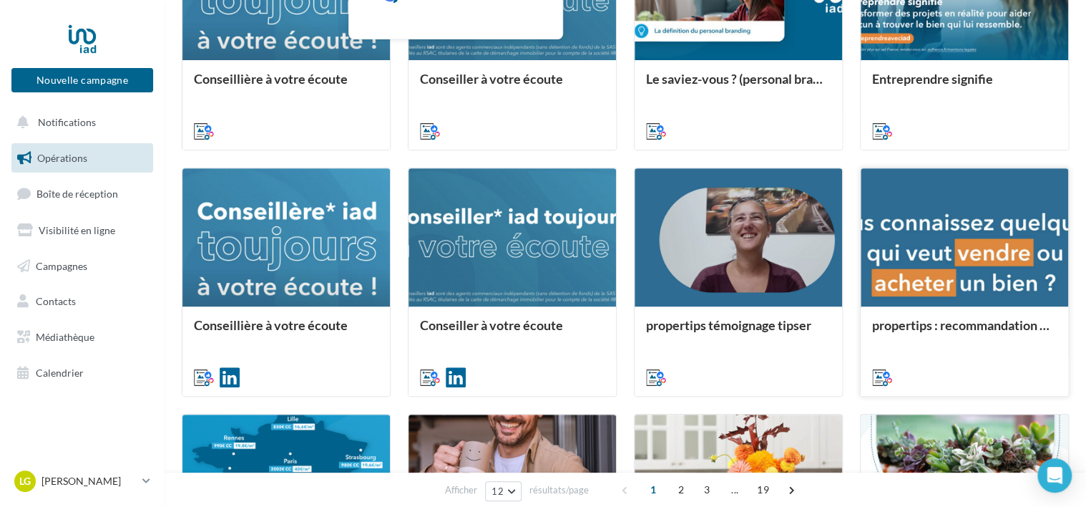
click at [947, 353] on div "propertips : recommandation en 2 clics" at bounding box center [964, 350] width 185 height 65
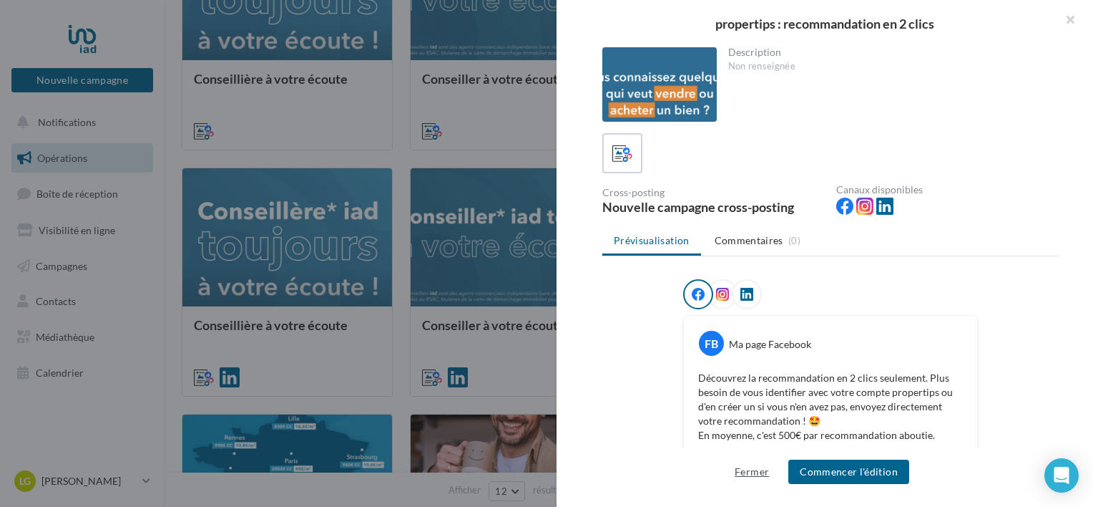
click at [762, 475] on button "Fermer" at bounding box center [752, 471] width 46 height 17
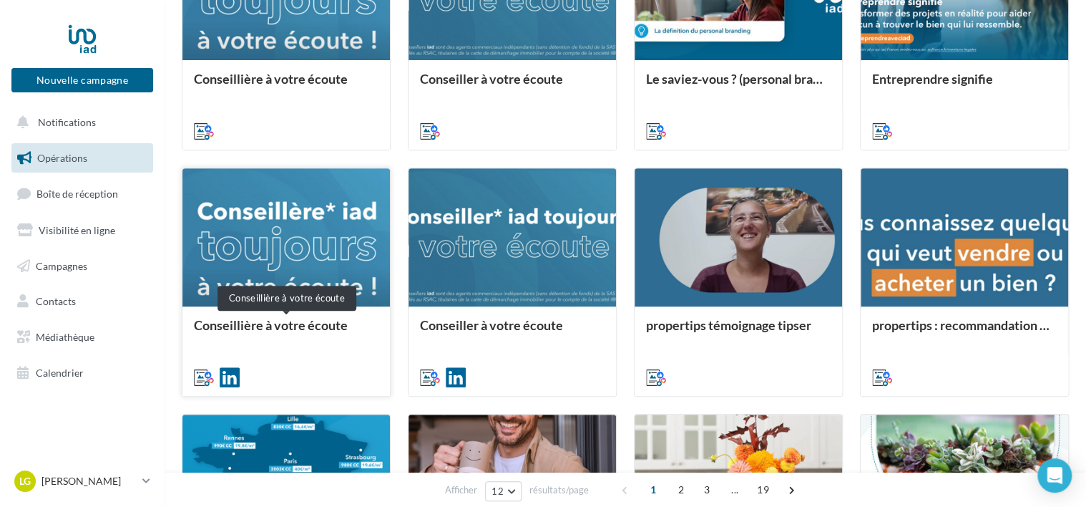
click at [284, 322] on div "Conseillière à votre écoute" at bounding box center [286, 332] width 185 height 29
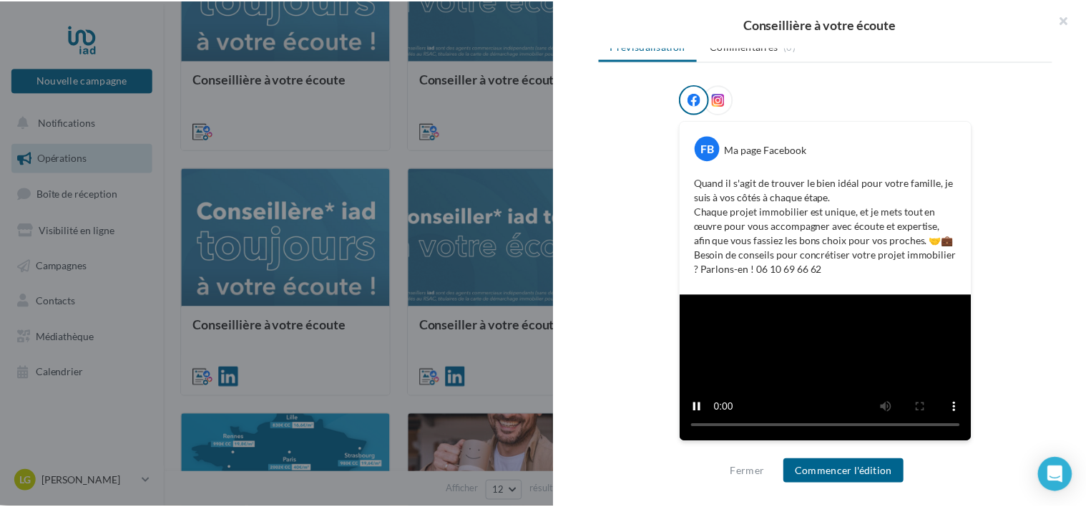
scroll to position [339, 0]
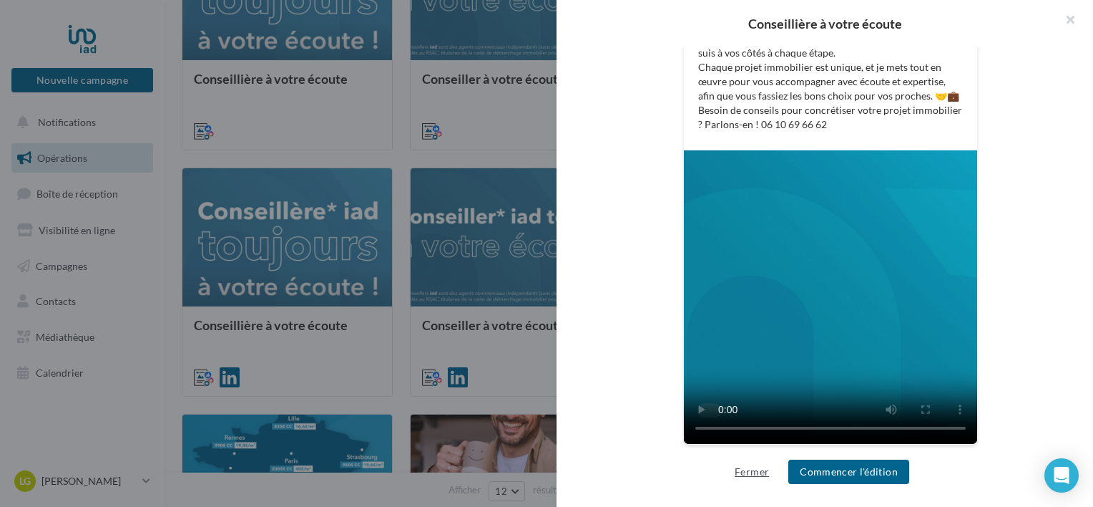
click at [747, 471] on button "Fermer" at bounding box center [752, 471] width 46 height 17
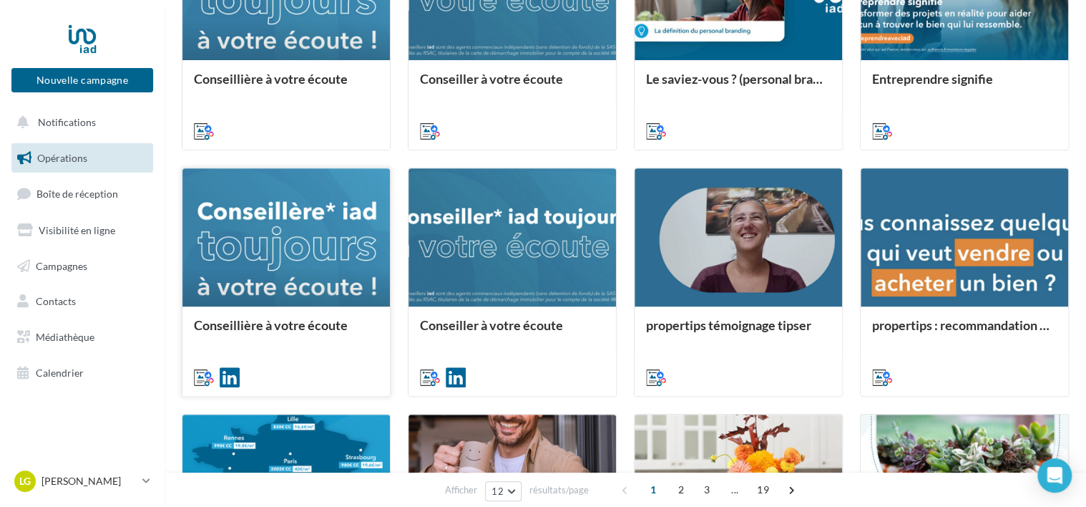
scroll to position [0, 0]
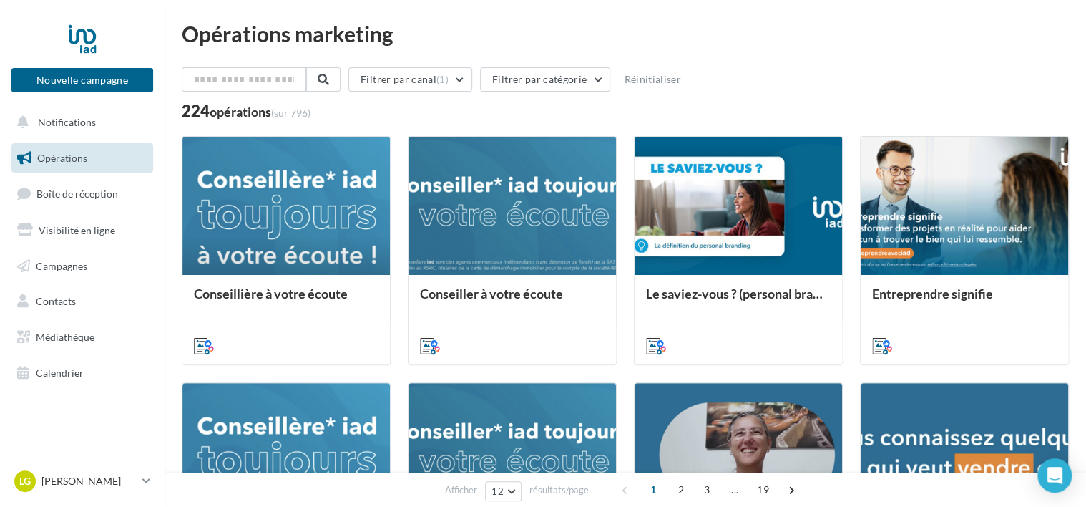
click at [66, 155] on span "Opérations" at bounding box center [62, 158] width 50 height 12
click at [437, 80] on button "Filtrer par canal (1)" at bounding box center [410, 79] width 124 height 24
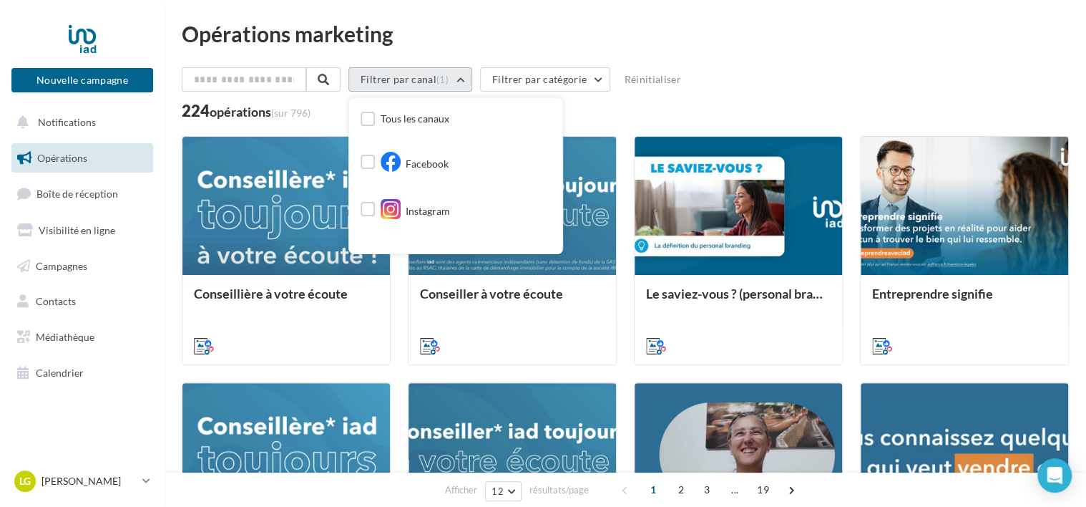
click at [437, 80] on button "Filtrer par canal (1)" at bounding box center [410, 79] width 124 height 24
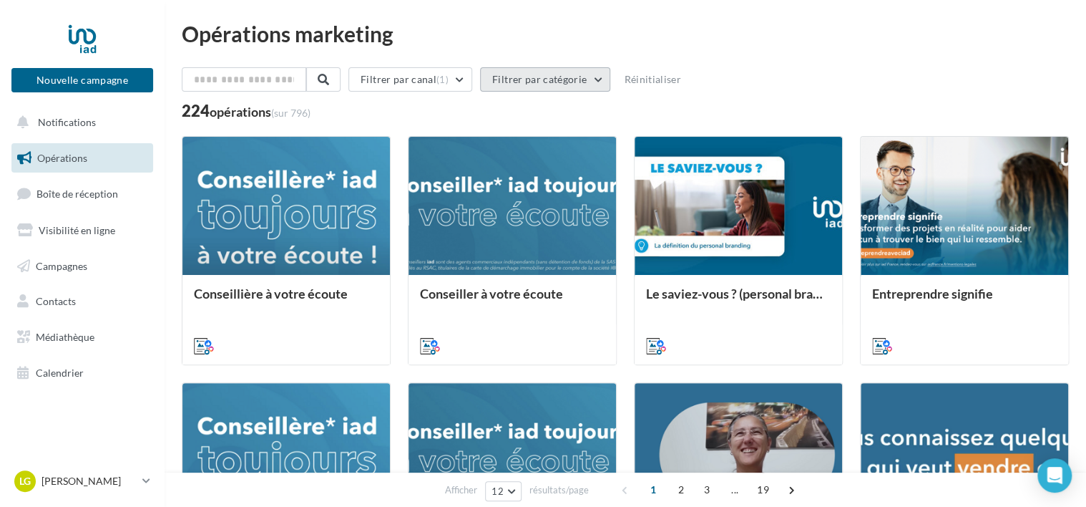
click at [517, 77] on button "Filtrer par catégorie" at bounding box center [545, 79] width 130 height 24
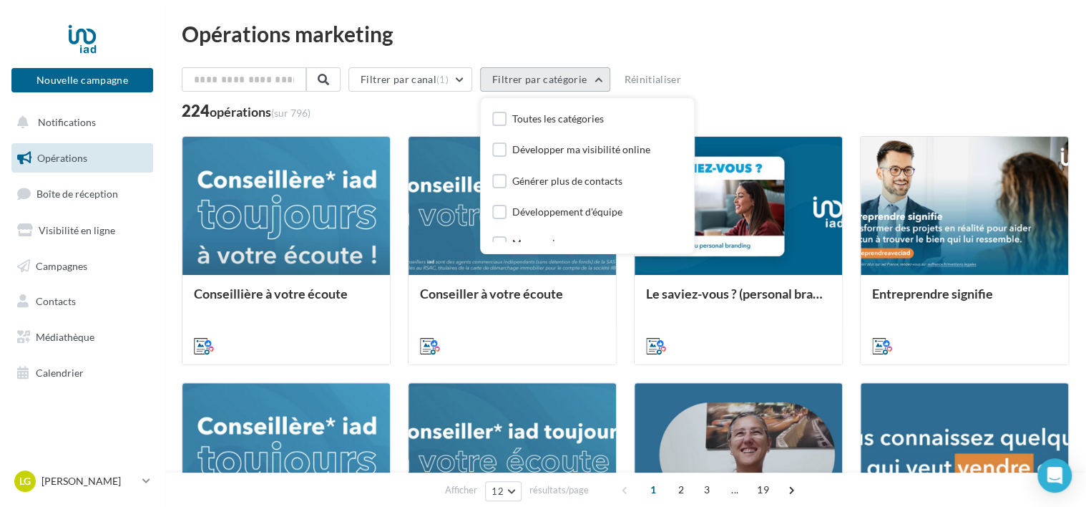
click at [517, 77] on button "Filtrer par catégorie" at bounding box center [545, 79] width 130 height 24
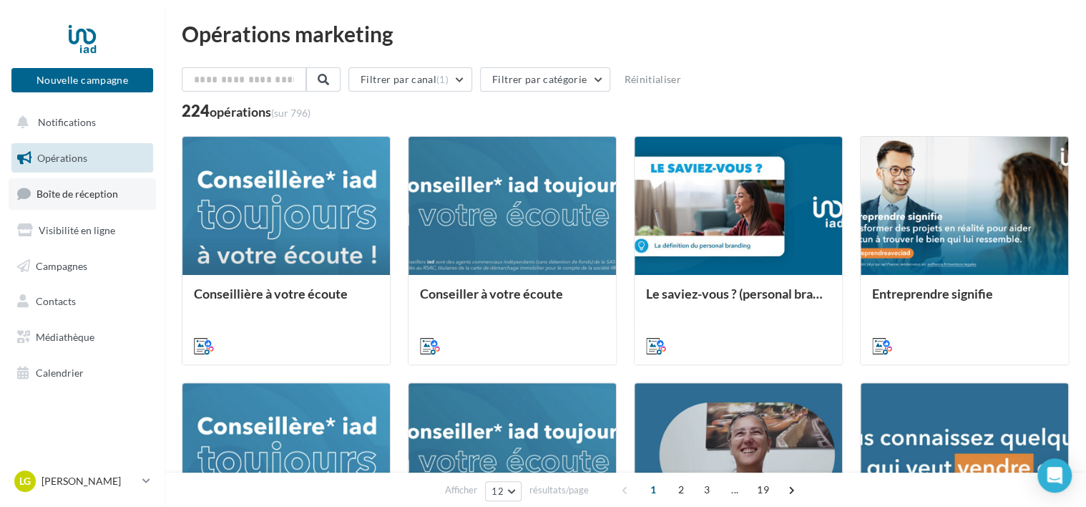
click at [111, 191] on span "Boîte de réception" at bounding box center [77, 193] width 82 height 12
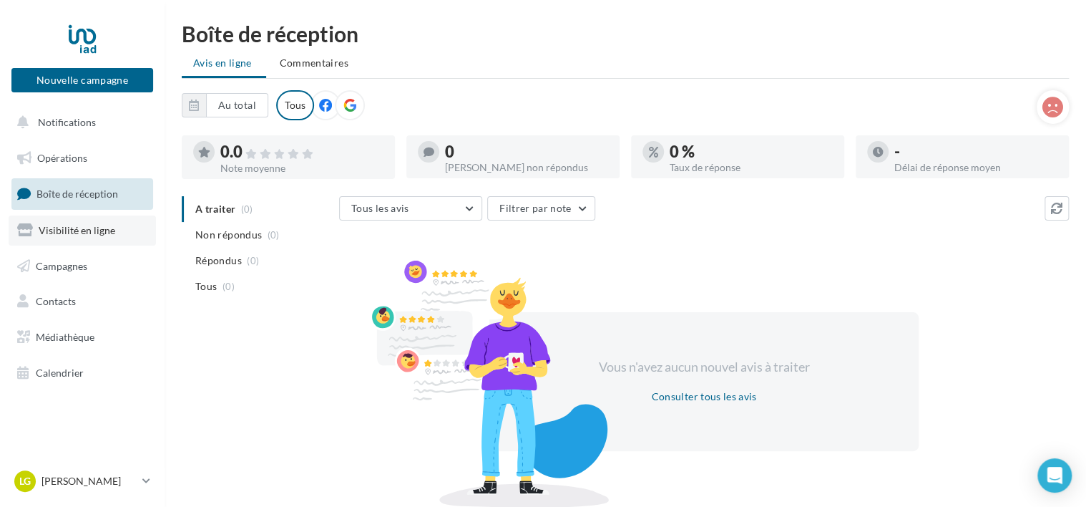
click at [97, 239] on link "Visibilité en ligne" at bounding box center [82, 230] width 147 height 30
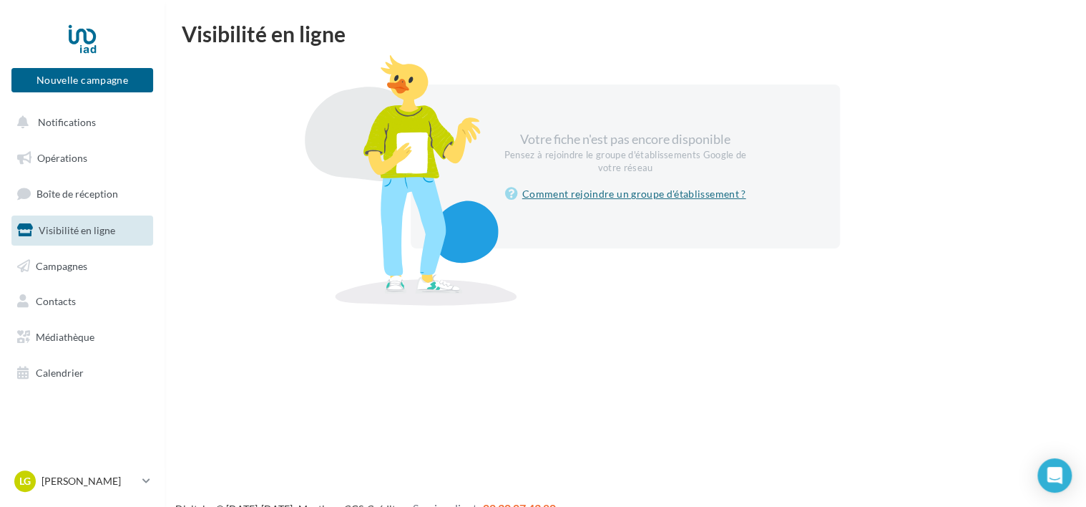
click at [624, 194] on link "Comment rejoindre un groupe d'établissement ?" at bounding box center [625, 193] width 241 height 17
click at [103, 233] on span "Visibilité en ligne" at bounding box center [77, 230] width 77 height 12
click at [70, 331] on span "Médiathèque" at bounding box center [65, 337] width 59 height 12
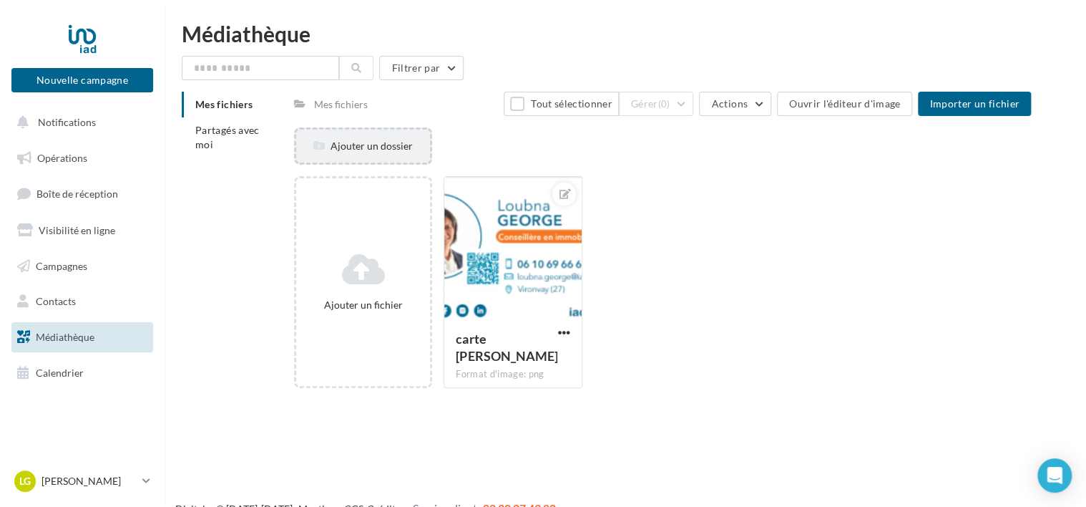
click at [409, 149] on div "Ajouter un dossier" at bounding box center [363, 146] width 134 height 14
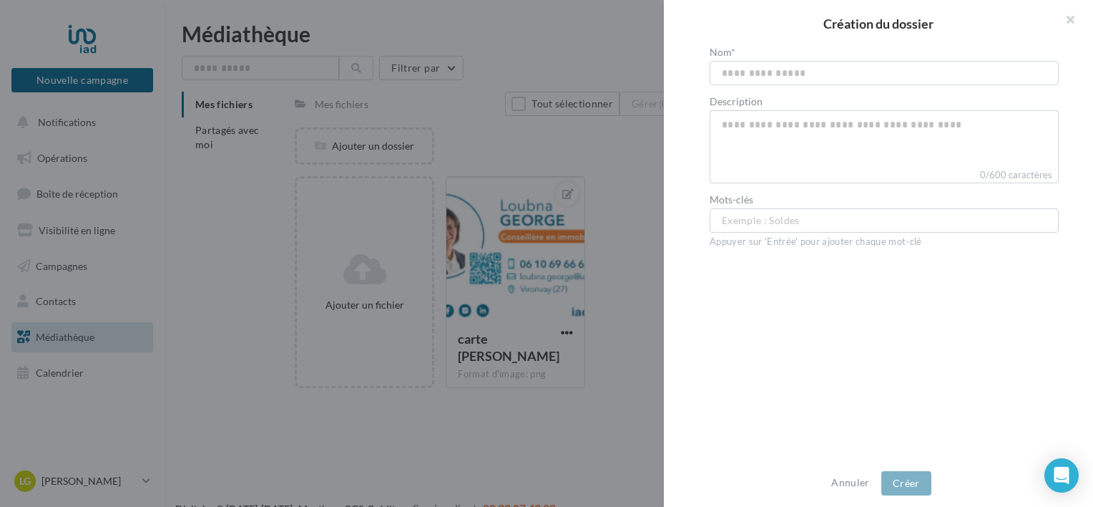
click at [902, 71] on input "text" at bounding box center [884, 73] width 349 height 24
click at [1074, 20] on button "button" at bounding box center [1064, 21] width 57 height 43
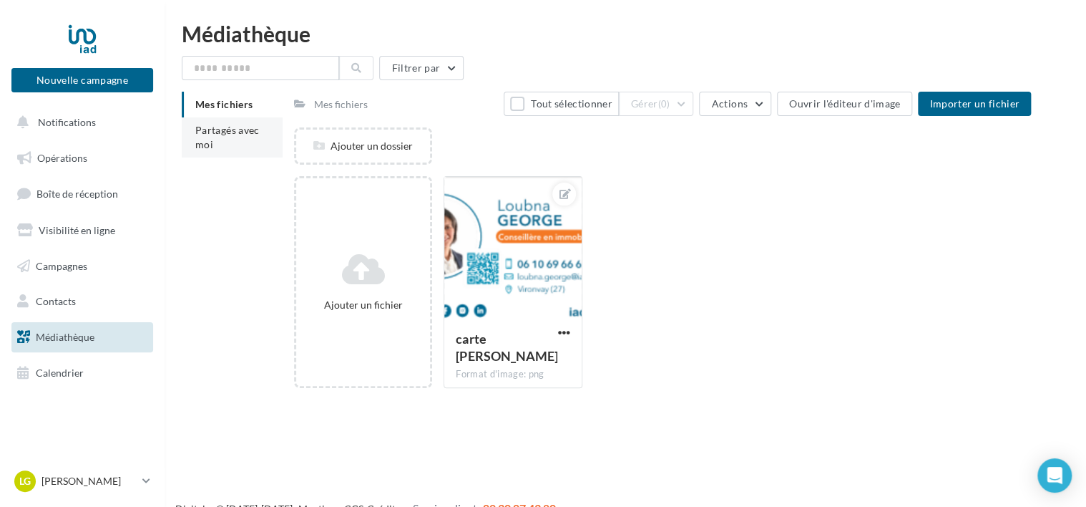
click at [221, 131] on span "Partagés avec moi" at bounding box center [227, 137] width 64 height 26
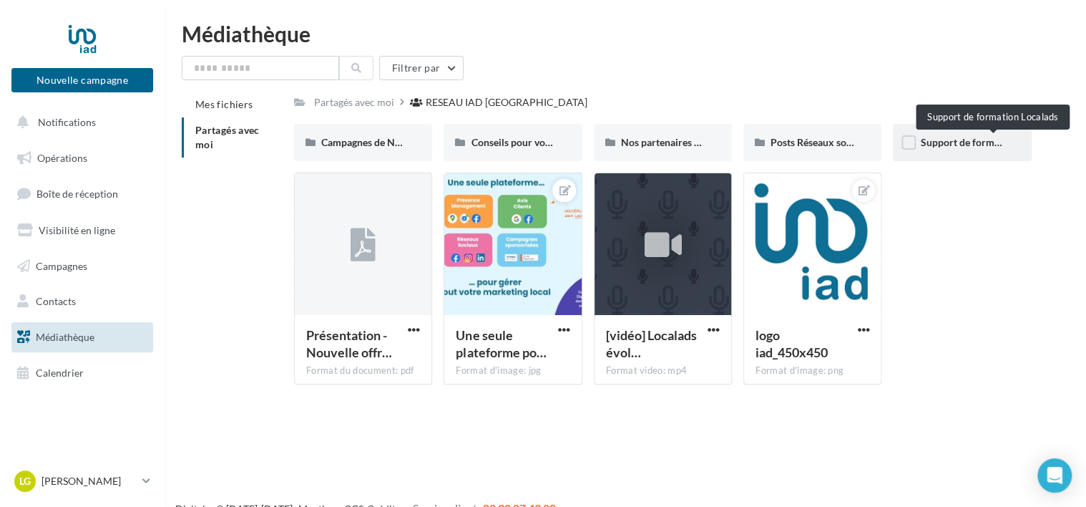
click at [948, 138] on span "Support de formation Localads" at bounding box center [988, 142] width 137 height 12
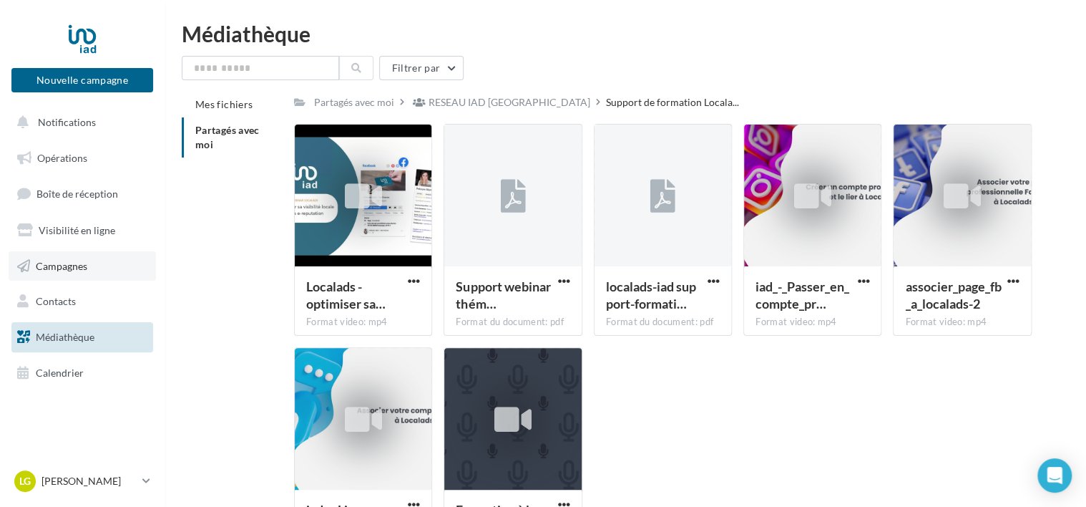
click at [79, 266] on span "Campagnes" at bounding box center [62, 265] width 52 height 12
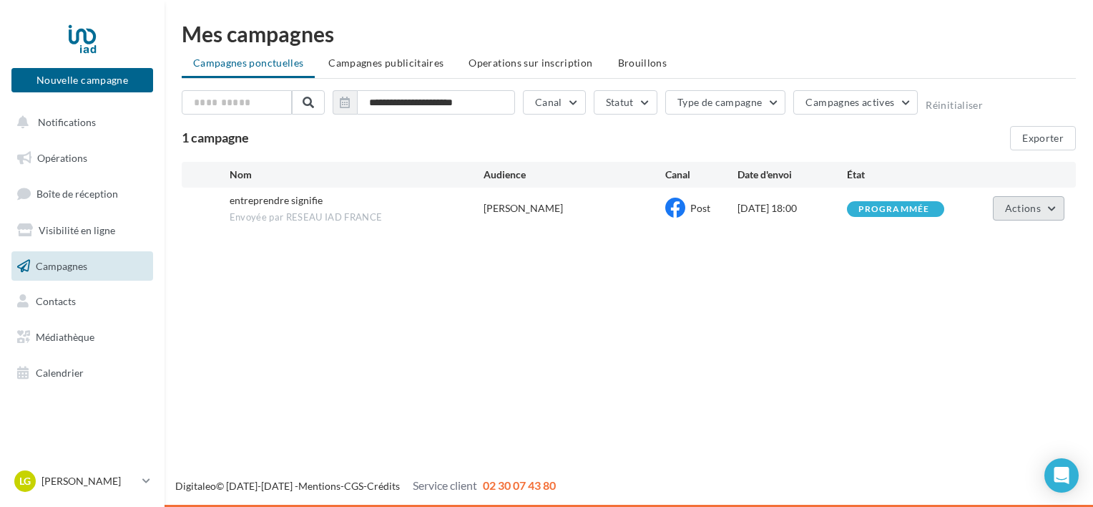
click at [1047, 206] on button "Actions" at bounding box center [1029, 208] width 72 height 24
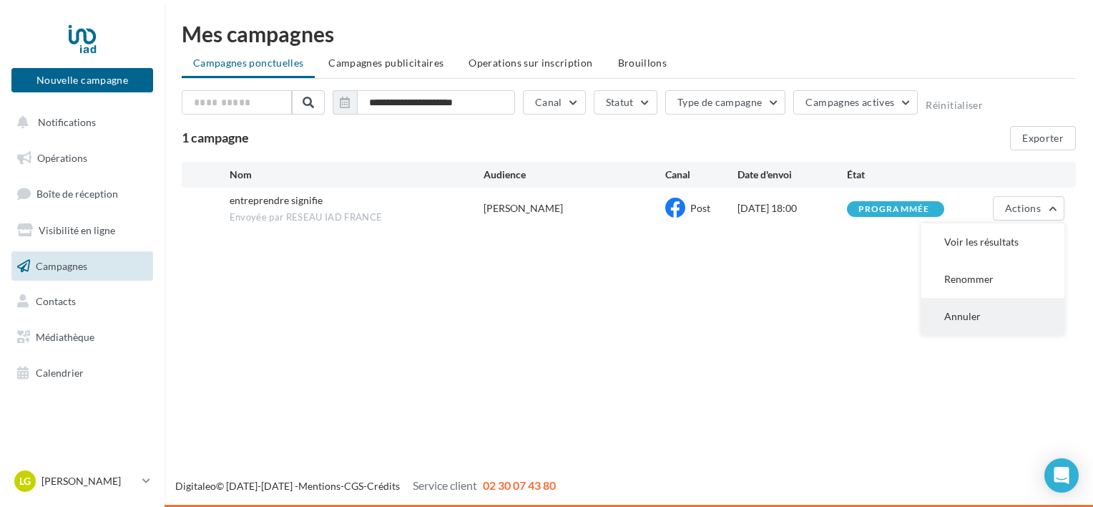
click at [975, 315] on button "Annuler" at bounding box center [993, 316] width 143 height 37
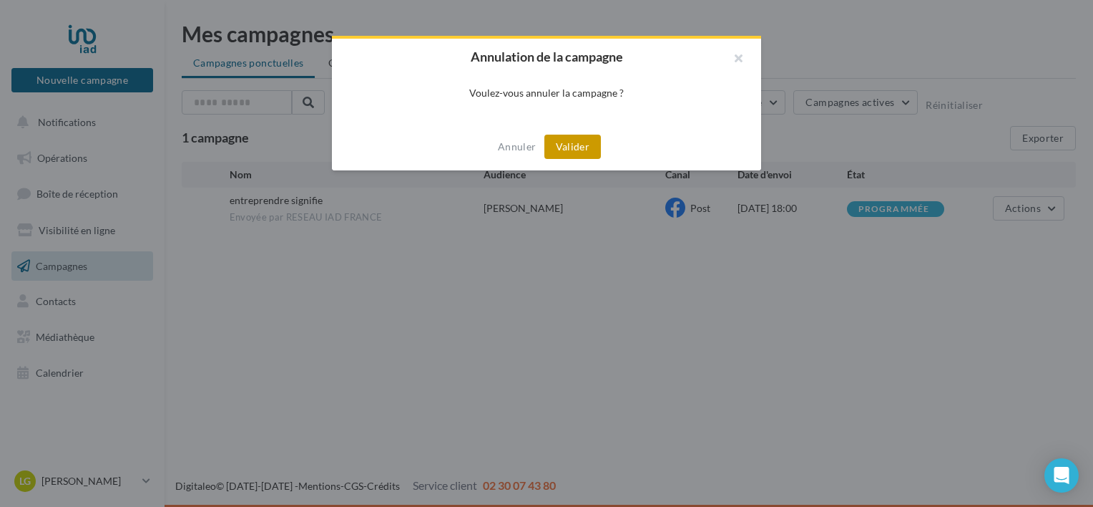
click at [561, 146] on button "Valider" at bounding box center [572, 147] width 57 height 24
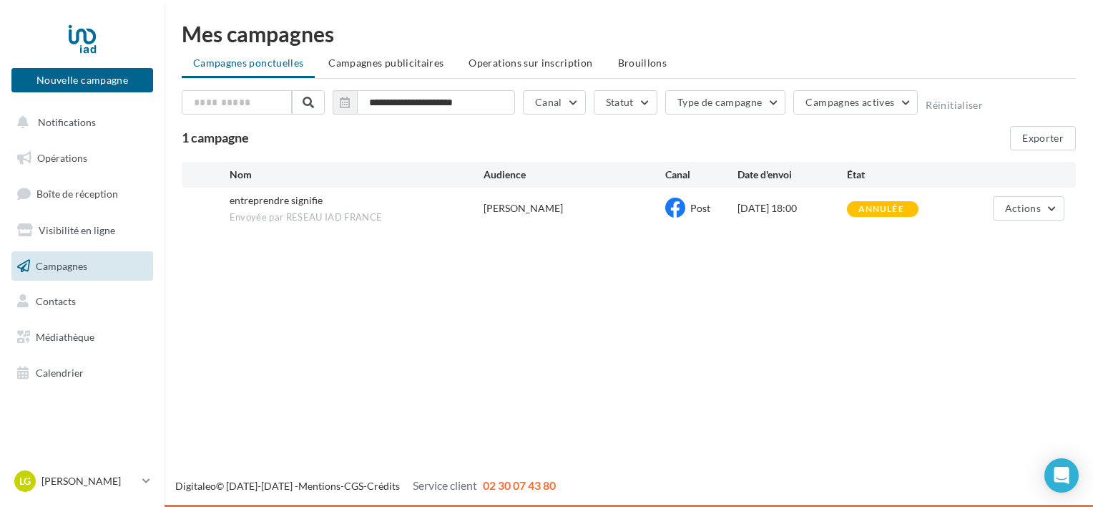
click at [282, 211] on span "Envoyée par RESEAU IAD FRANCE" at bounding box center [357, 217] width 254 height 13
click at [373, 62] on span "Campagnes publicitaires" at bounding box center [385, 63] width 115 height 12
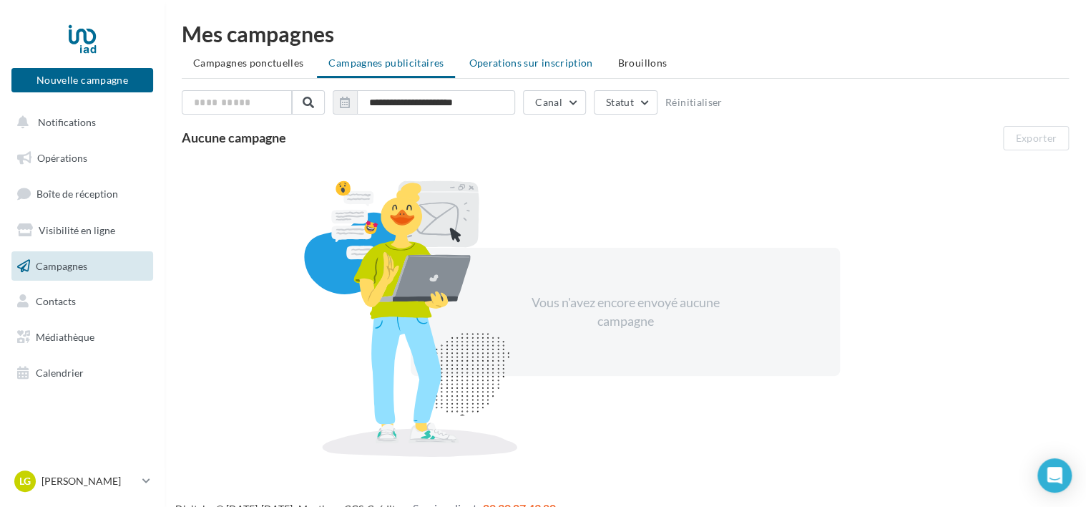
click at [515, 54] on li "Operations sur inscription" at bounding box center [530, 63] width 147 height 26
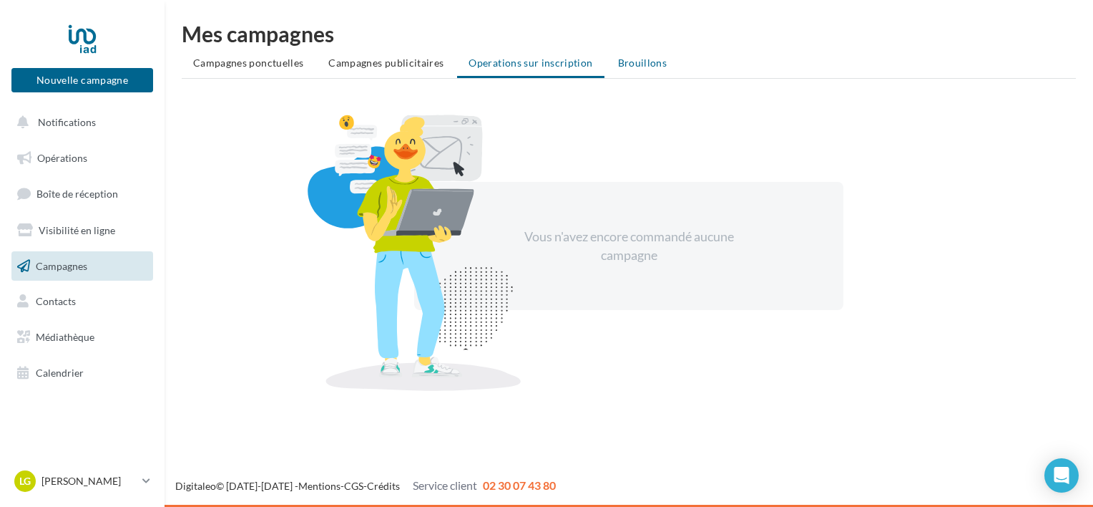
click at [645, 63] on span "Brouillons" at bounding box center [642, 63] width 49 height 12
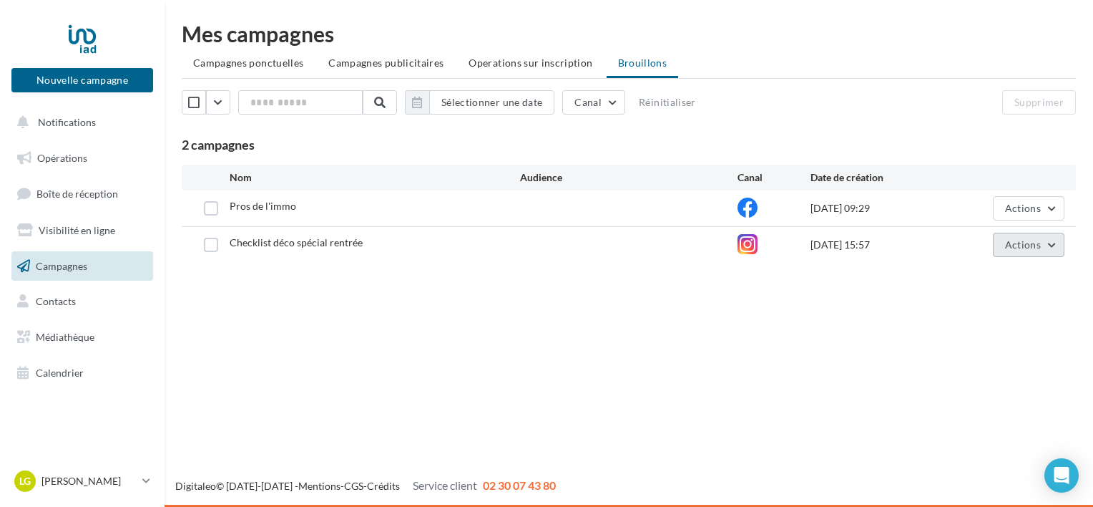
click at [1029, 243] on span "Actions" at bounding box center [1023, 244] width 36 height 12
click at [270, 236] on span "Checklist déco spécial rentrée" at bounding box center [296, 242] width 133 height 12
click at [269, 238] on span "Checklist déco spécial rentrée" at bounding box center [296, 242] width 133 height 12
click at [746, 243] on icon at bounding box center [748, 244] width 20 height 20
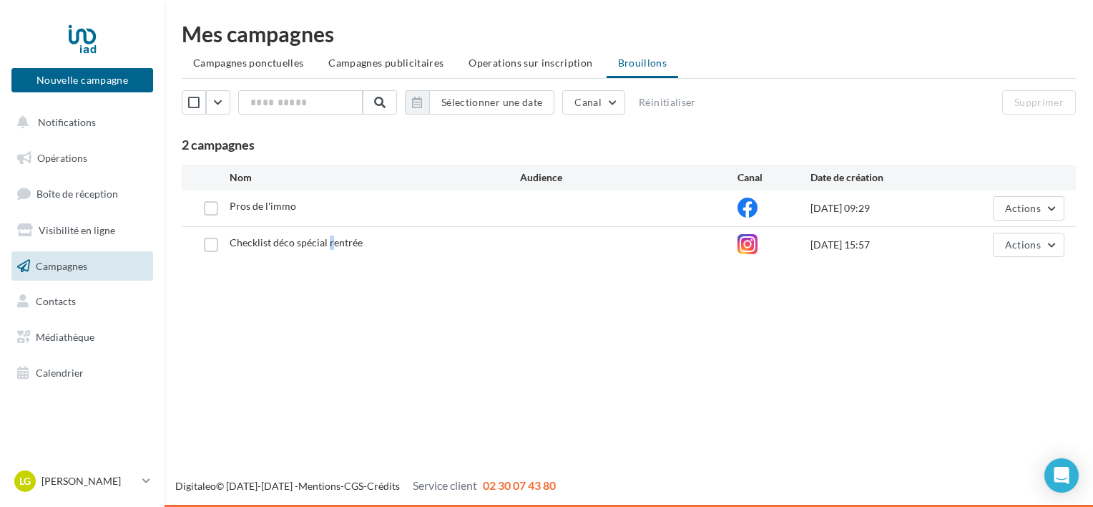
click at [331, 240] on span "Checklist déco spécial rentrée" at bounding box center [296, 242] width 133 height 12
click at [283, 256] on div "Checklist déco spécial rentrée [DATE] 15:57 Actions" at bounding box center [629, 245] width 894 height 36
click at [1036, 240] on span "Actions" at bounding box center [1023, 244] width 36 height 12
click at [866, 243] on div "[DATE] 15:57" at bounding box center [883, 245] width 145 height 14
click at [50, 476] on p "[PERSON_NAME]" at bounding box center [88, 481] width 95 height 14
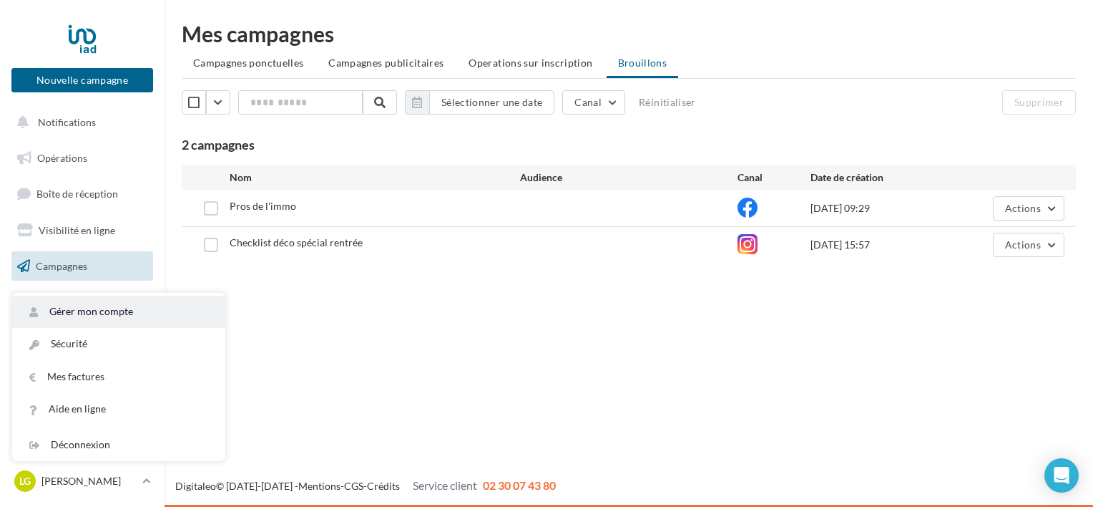
click at [136, 317] on link "Gérer mon compte" at bounding box center [118, 311] width 213 height 32
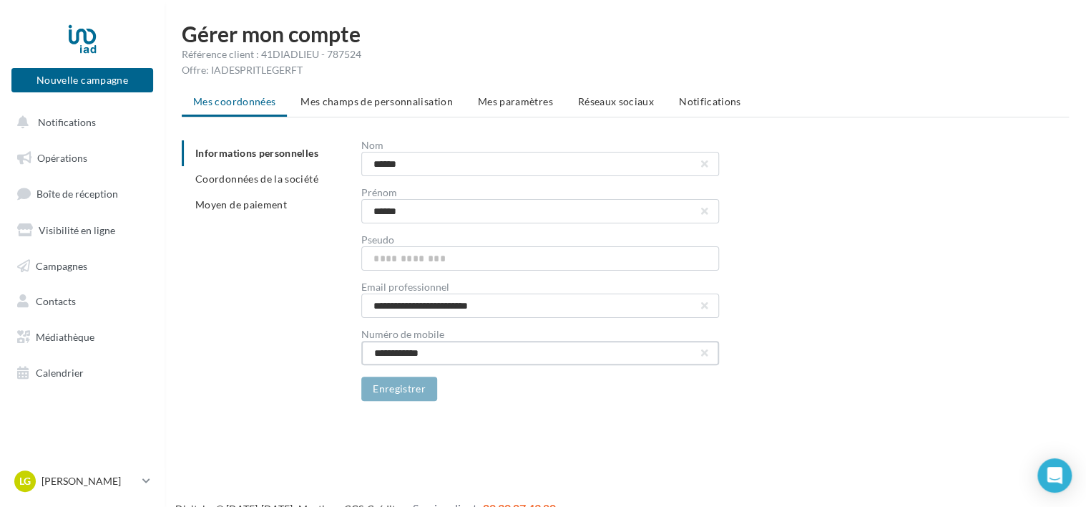
drag, startPoint x: 471, startPoint y: 347, endPoint x: 329, endPoint y: 341, distance: 142.5
click at [329, 341] on div "**********" at bounding box center [631, 270] width 899 height 260
type input "**********"
click at [331, 329] on div "**********" at bounding box center [631, 270] width 899 height 260
click at [388, 389] on button "Enregistrer" at bounding box center [399, 388] width 76 height 24
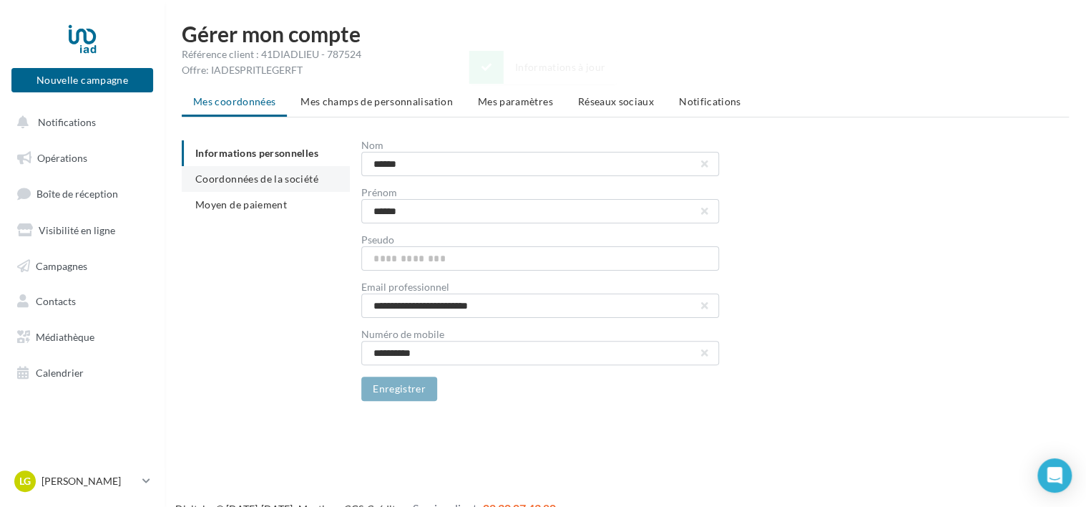
click at [281, 177] on span "Coordonnées de la société" at bounding box center [256, 178] width 123 height 12
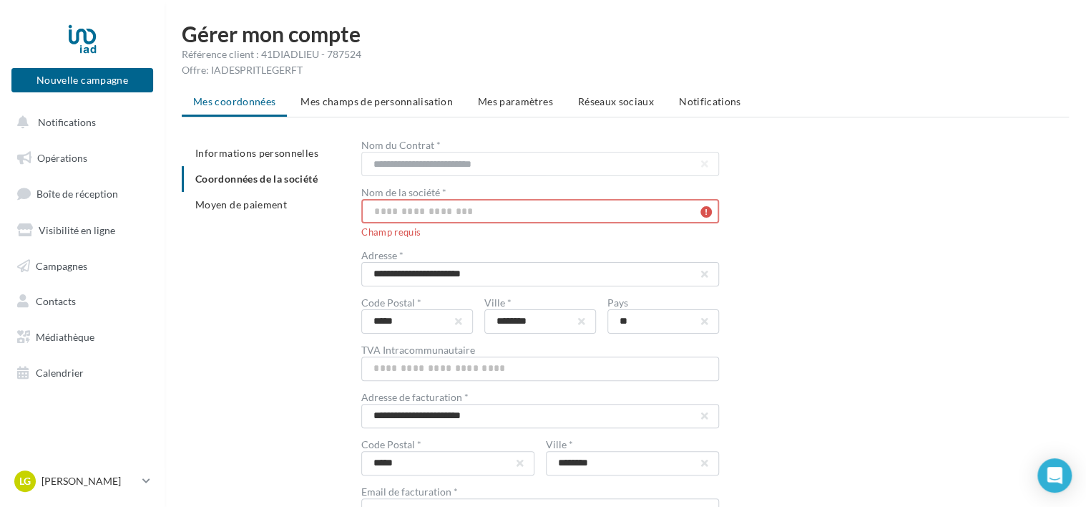
click at [409, 211] on input "text" at bounding box center [540, 211] width 358 height 24
type input "**********"
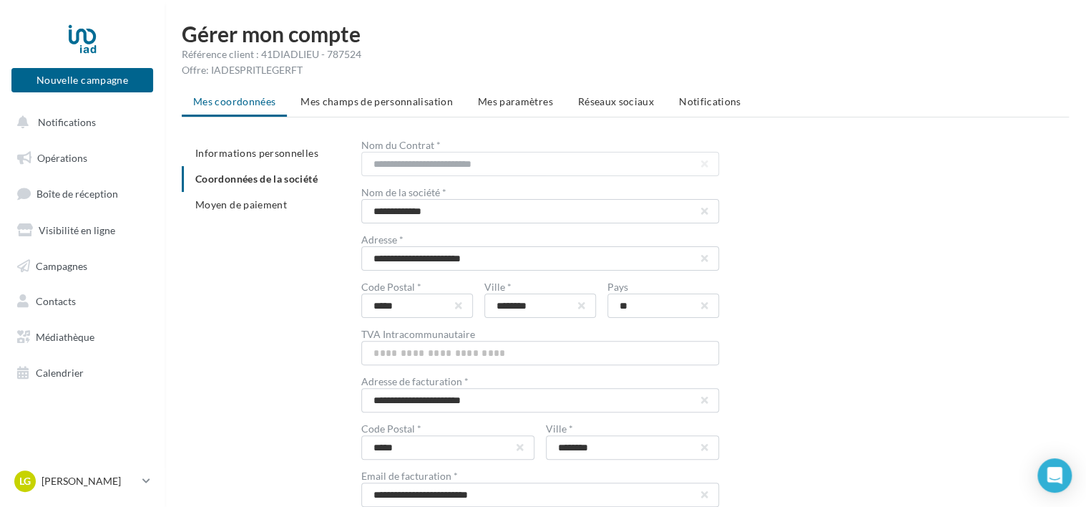
click at [313, 238] on div "Informations personnelles Coordonnées de la société Moyen de paiement" at bounding box center [272, 190] width 180 height 100
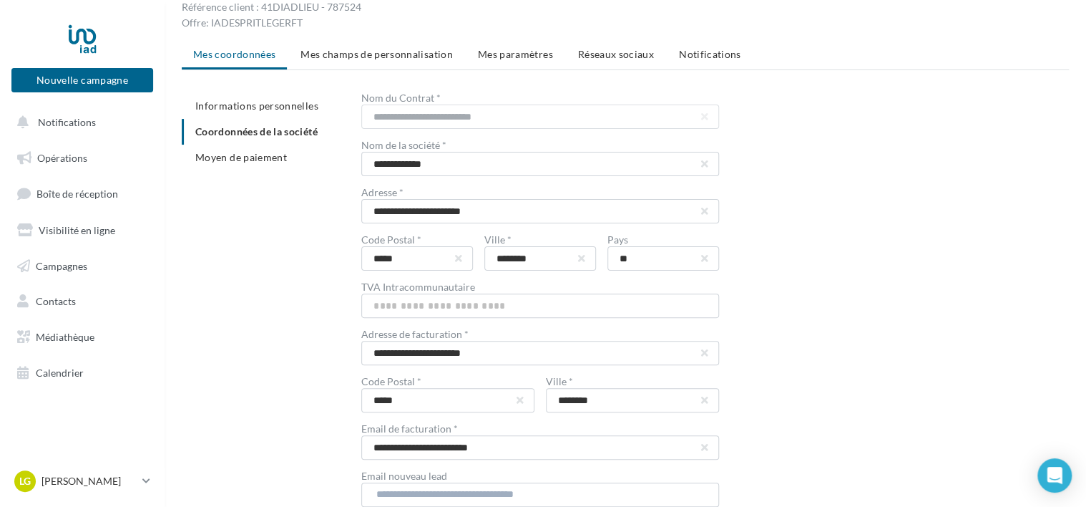
scroll to position [72, 0]
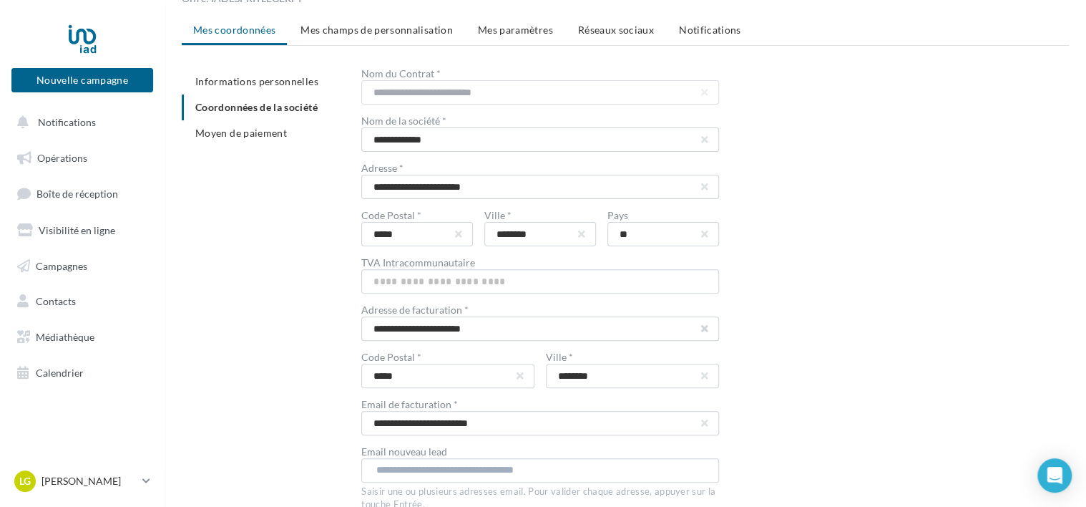
click at [707, 326] on button "button" at bounding box center [705, 329] width 6 height 6
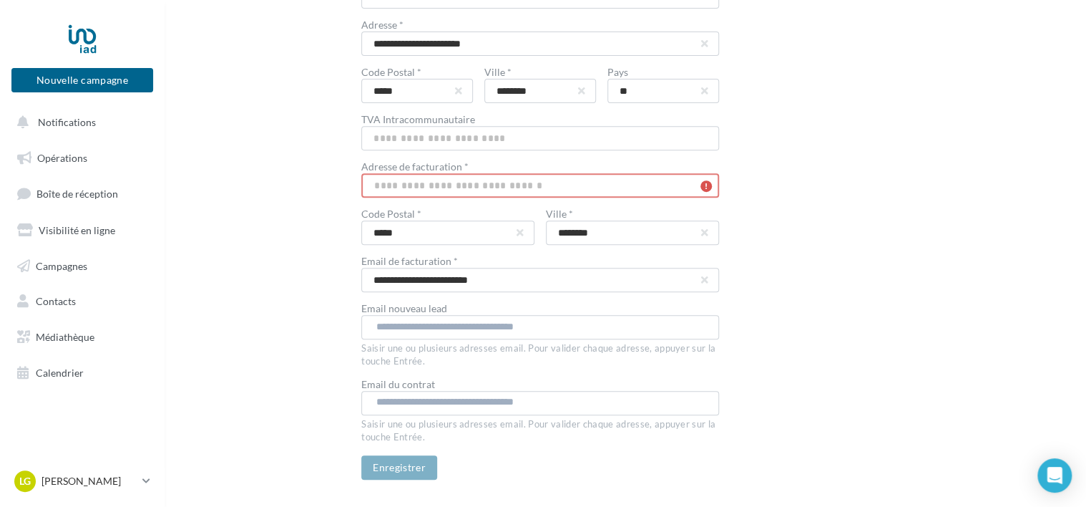
scroll to position [248, 0]
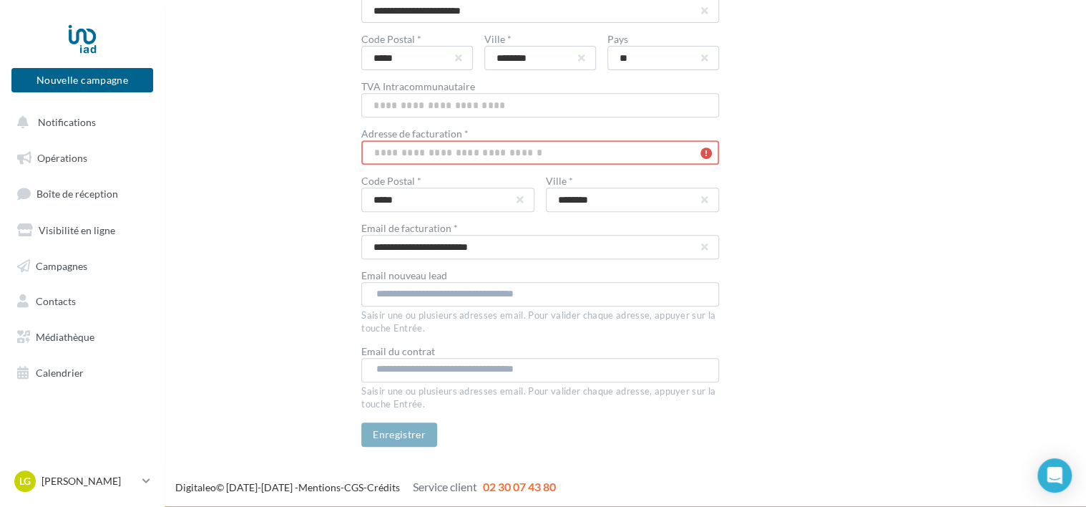
click at [383, 152] on input "text" at bounding box center [540, 152] width 358 height 24
click at [440, 145] on input "text" at bounding box center [540, 152] width 358 height 24
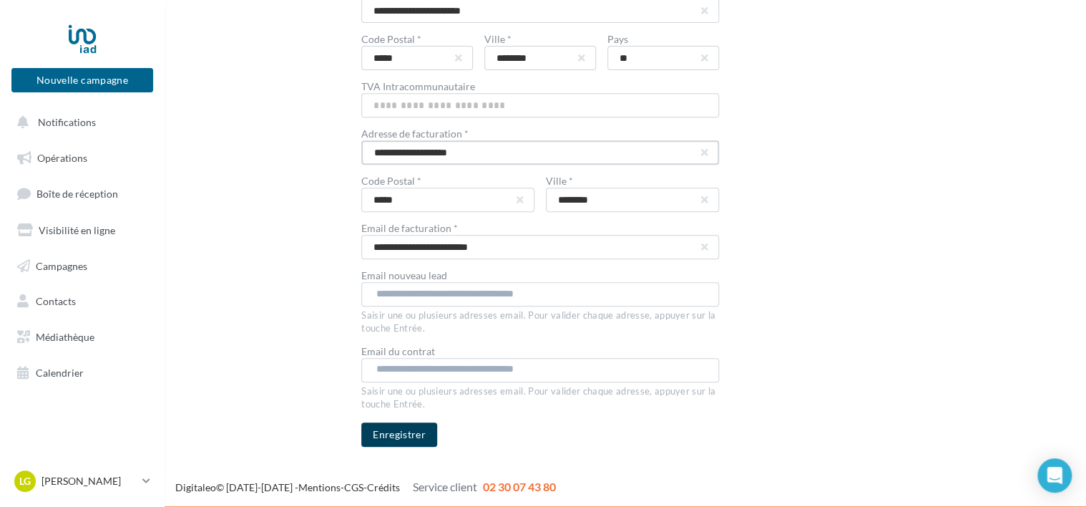
type input "**********"
click at [408, 426] on button "Enregistrer" at bounding box center [399, 434] width 76 height 24
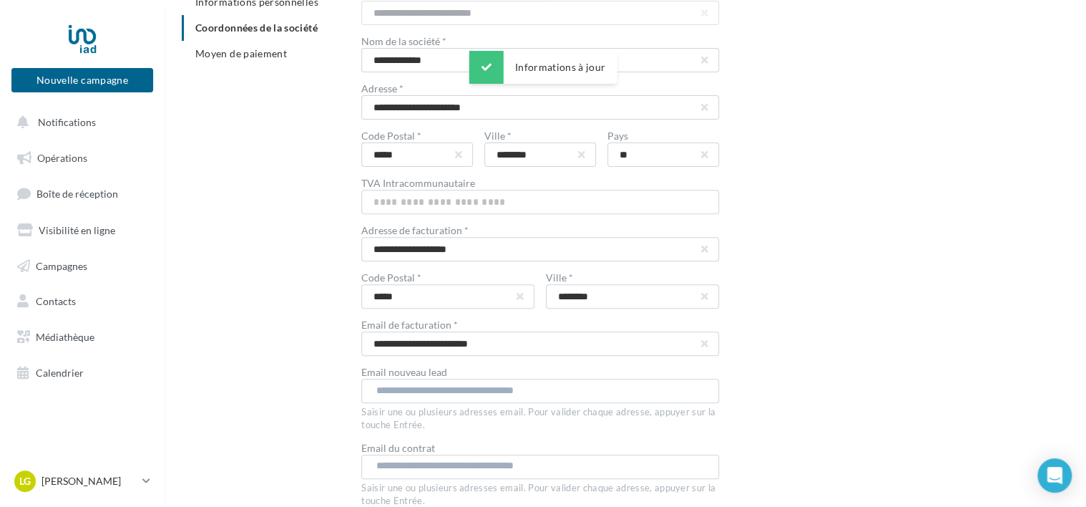
scroll to position [0, 0]
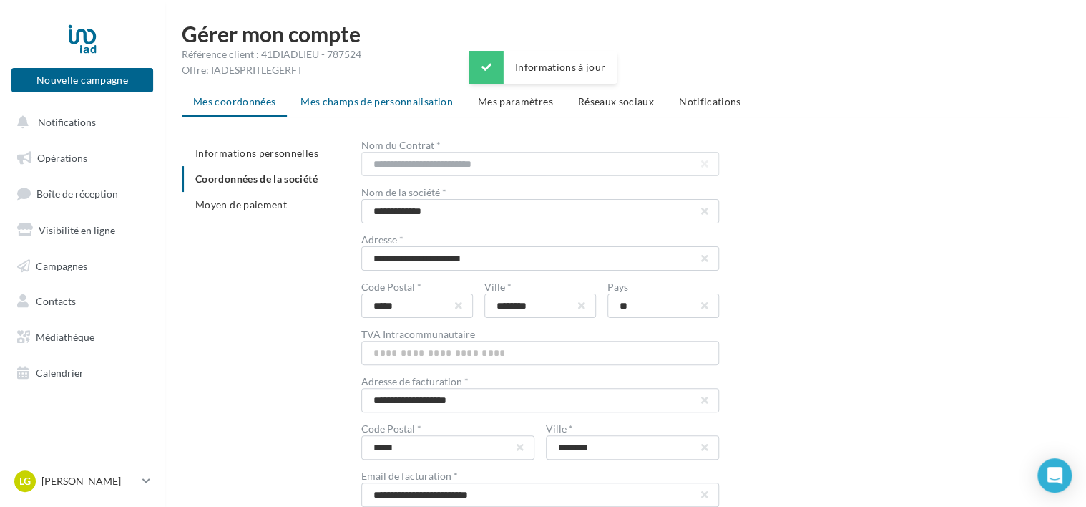
click at [374, 100] on span "Mes champs de personnalisation" at bounding box center [376, 101] width 152 height 12
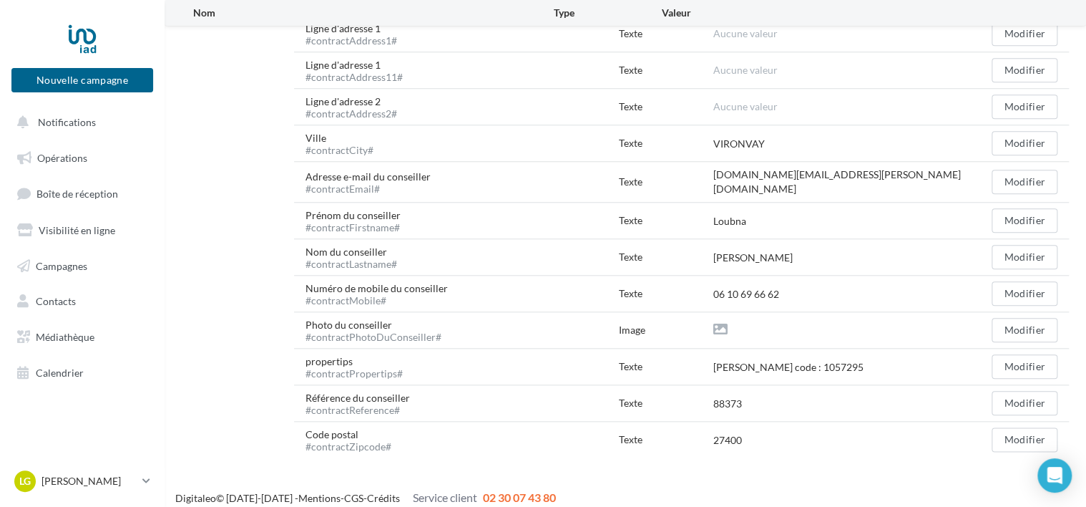
scroll to position [595, 0]
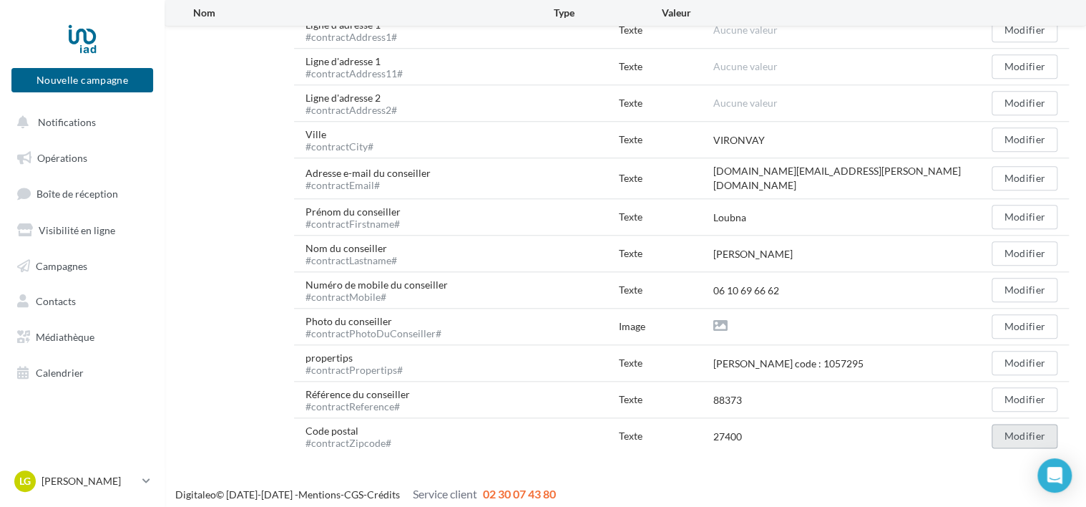
click at [1033, 424] on button "Modifier" at bounding box center [1025, 436] width 66 height 24
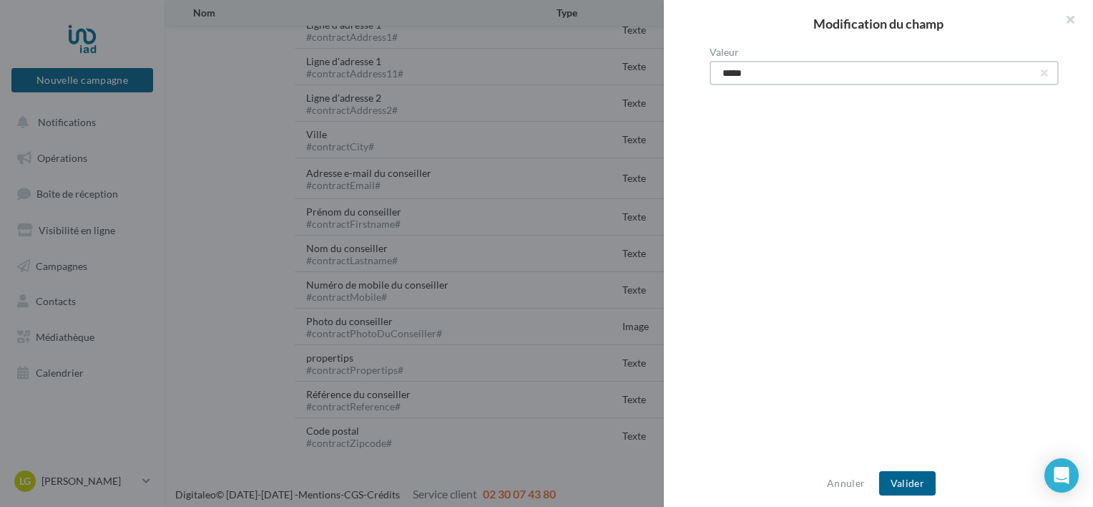
click at [856, 69] on input "*****" at bounding box center [884, 73] width 349 height 24
type input "**********"
click at [912, 496] on div "Annuler Valider" at bounding box center [878, 482] width 429 height 47
click at [911, 487] on button "Valider" at bounding box center [907, 483] width 57 height 24
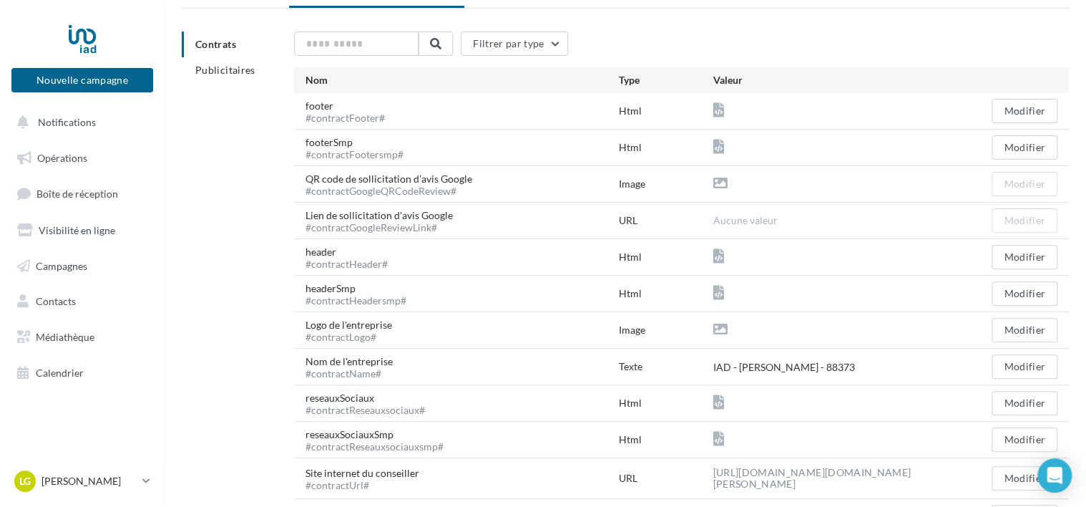
scroll to position [0, 0]
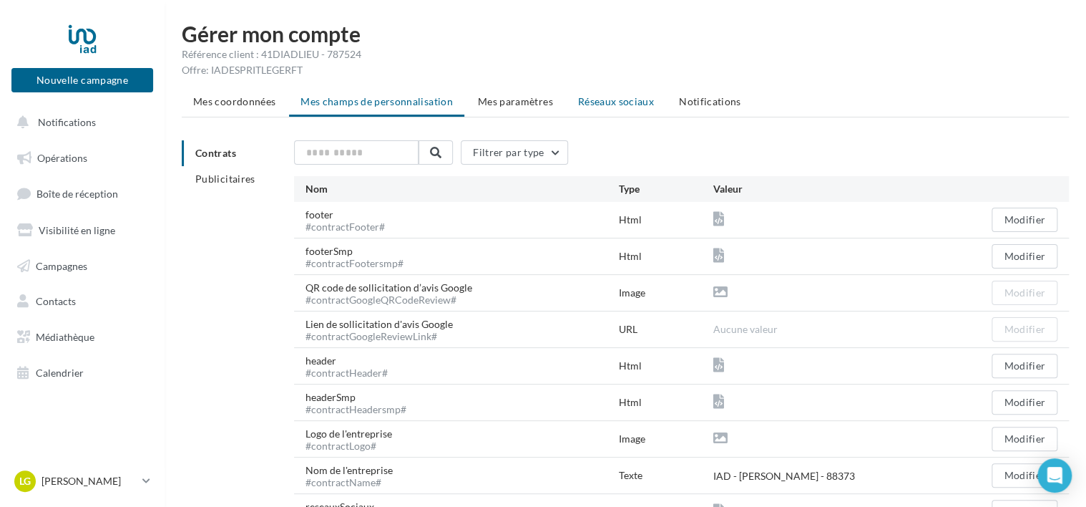
click at [607, 103] on span "Réseaux sociaux" at bounding box center [616, 101] width 76 height 12
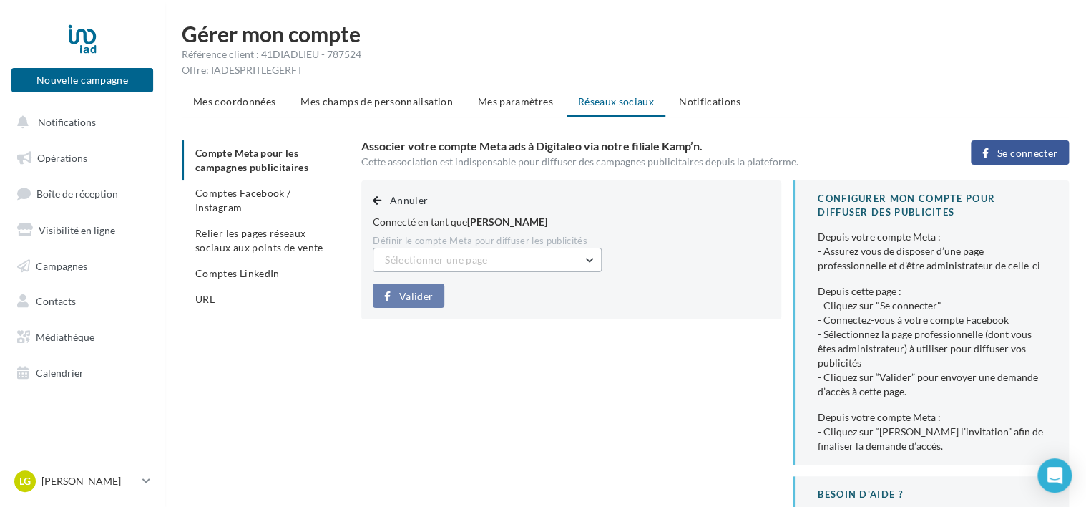
click at [532, 249] on button "Sélectionner une page" at bounding box center [487, 260] width 229 height 24
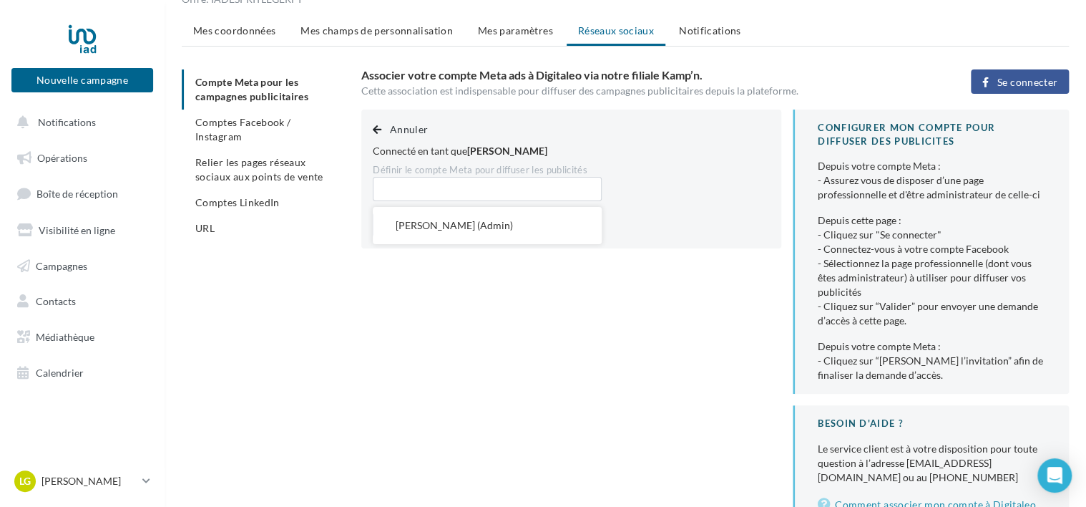
scroll to position [72, 0]
click at [514, 183] on input "text" at bounding box center [487, 188] width 229 height 24
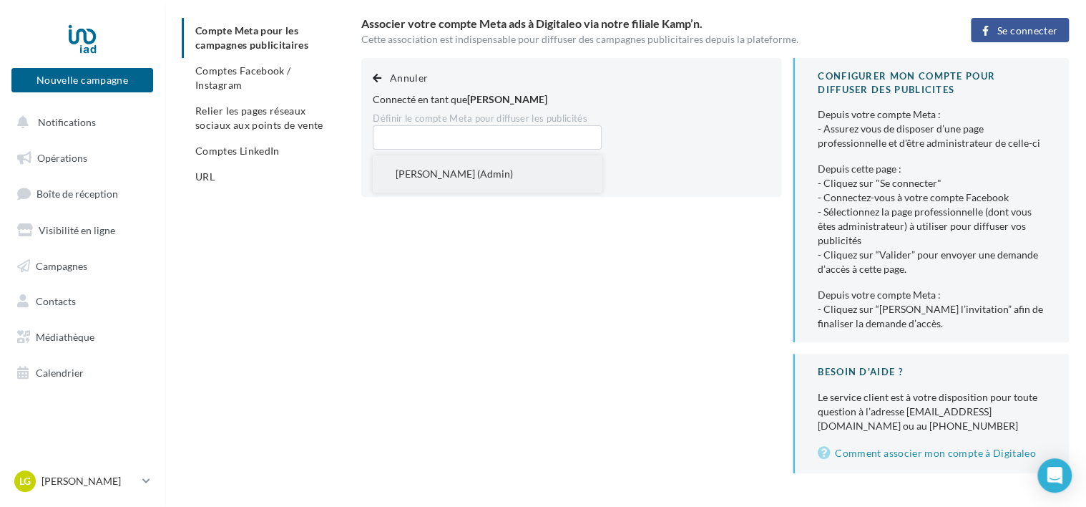
scroll to position [149, 0]
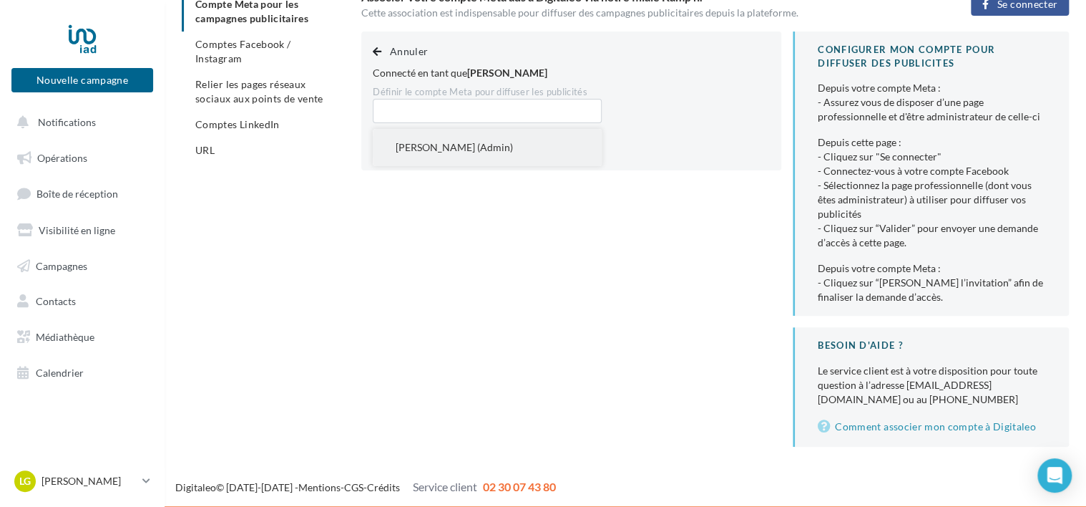
click at [513, 152] on span "[PERSON_NAME] (Admin)" at bounding box center [454, 147] width 117 height 12
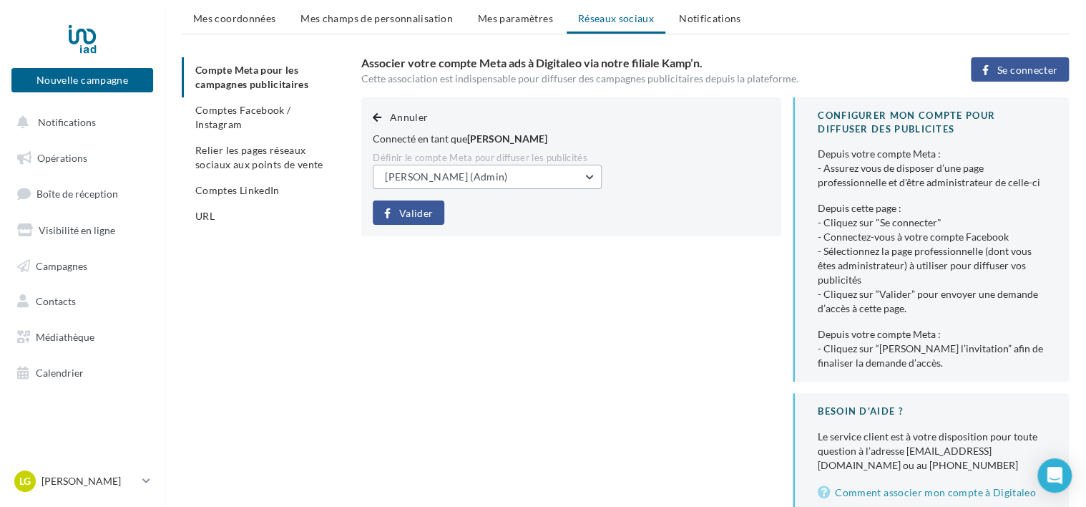
scroll to position [6, 0]
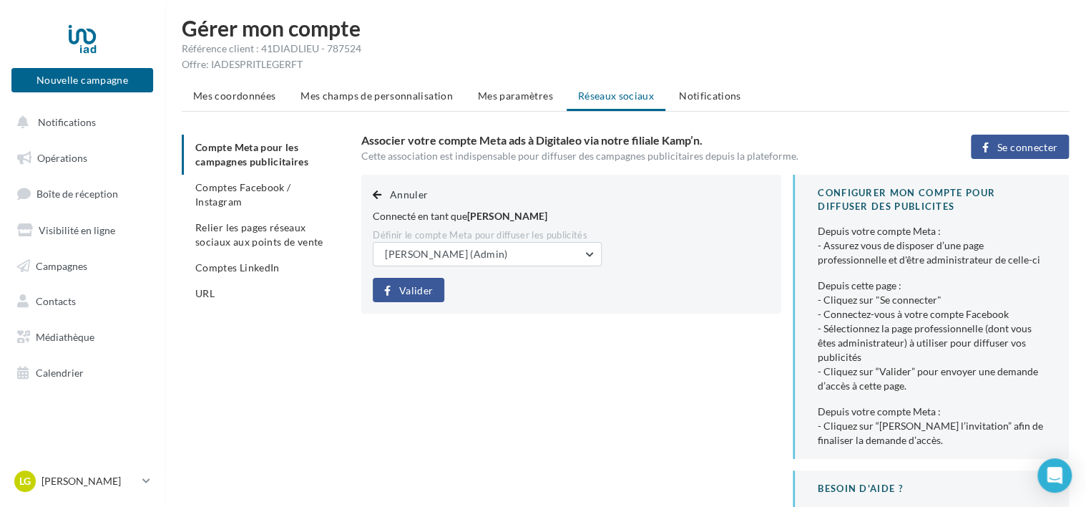
click at [429, 289] on span "Valider" at bounding box center [416, 290] width 34 height 11
